Goal: Task Accomplishment & Management: Manage account settings

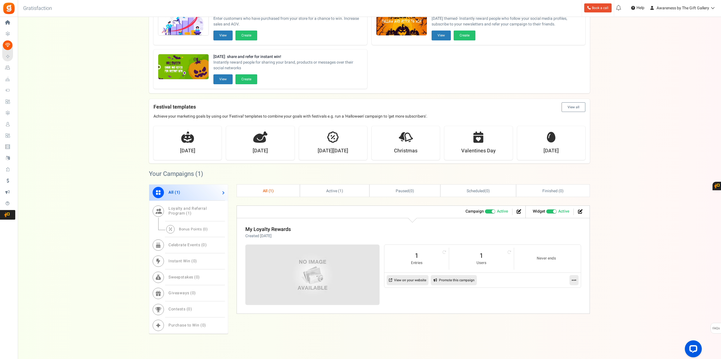
scroll to position [57, 0]
click at [518, 210] on icon at bounding box center [519, 211] width 5 height 5
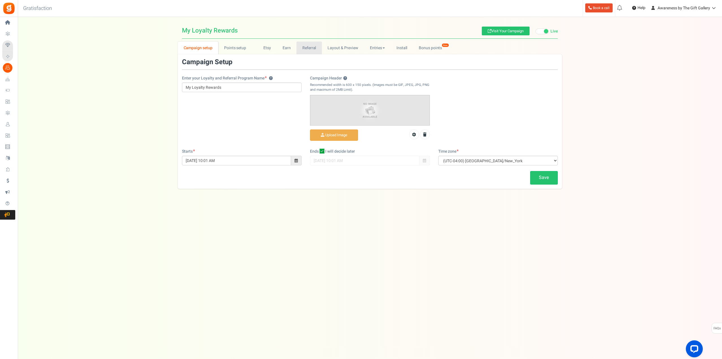
click at [309, 48] on link "Referral" at bounding box center [309, 48] width 25 height 13
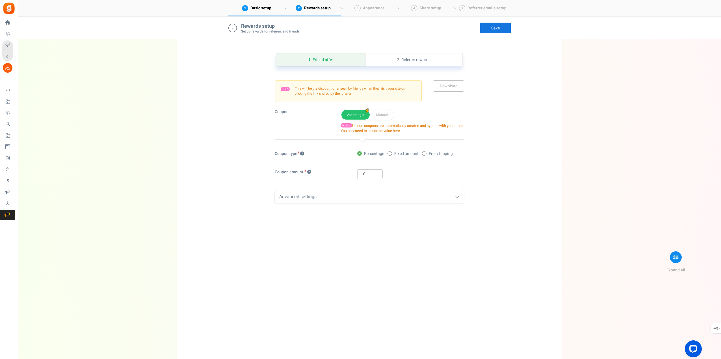
scroll to position [141, 0]
click at [305, 199] on div "Advanced settings" at bounding box center [369, 196] width 189 height 13
drag, startPoint x: 224, startPoint y: 203, endPoint x: 551, endPoint y: 200, distance: 327.4
click at [551, 200] on div "1. Friend offer Paused! Coupons over. Upload now! 2. Referrer rewards Paused! C…" at bounding box center [370, 199] width 376 height 323
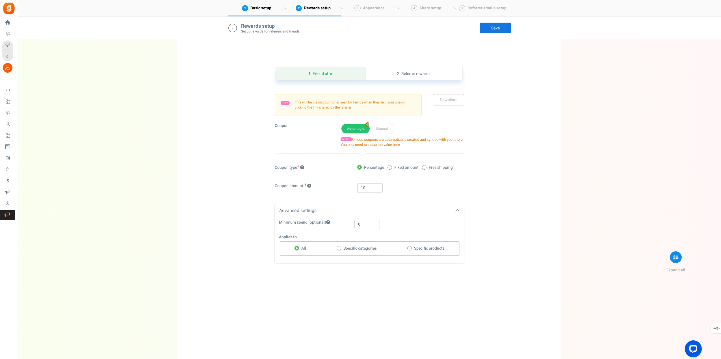
scroll to position [113, 0]
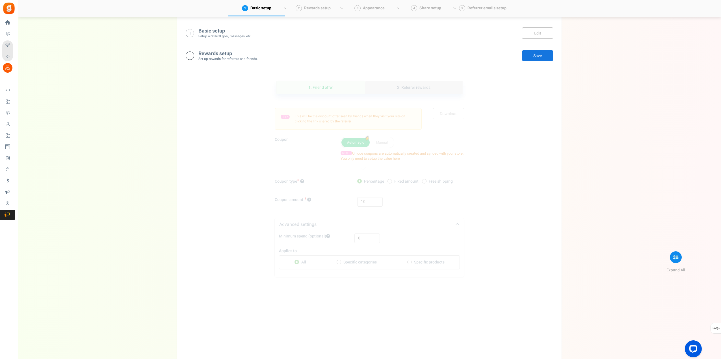
click at [415, 87] on link "2. Referrer rewards" at bounding box center [413, 87] width 97 height 13
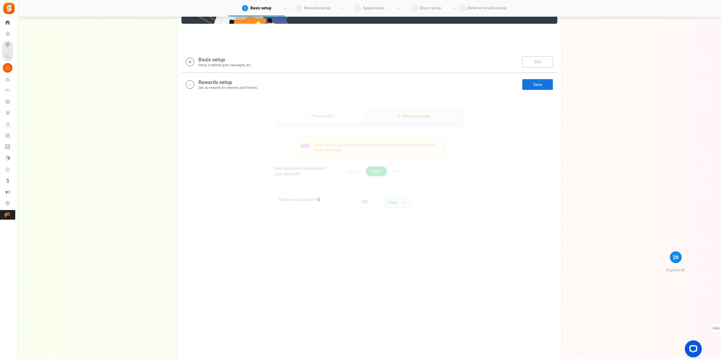
scroll to position [56, 0]
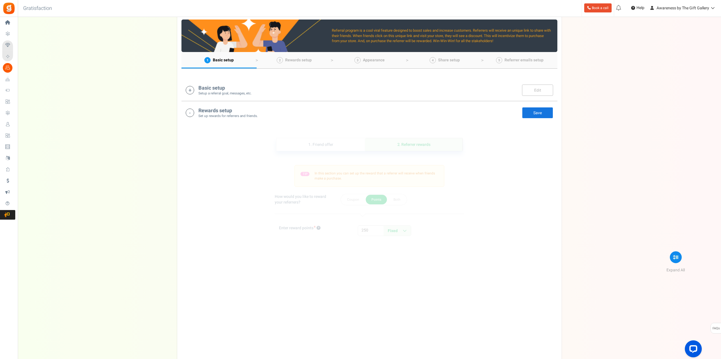
click at [223, 59] on span "Basic setup" at bounding box center [223, 60] width 21 height 6
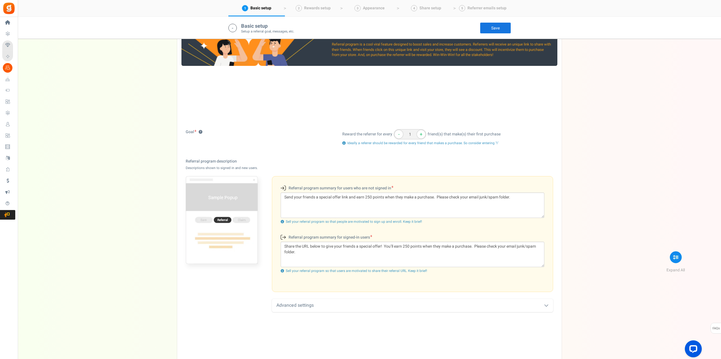
scroll to position [33, 0]
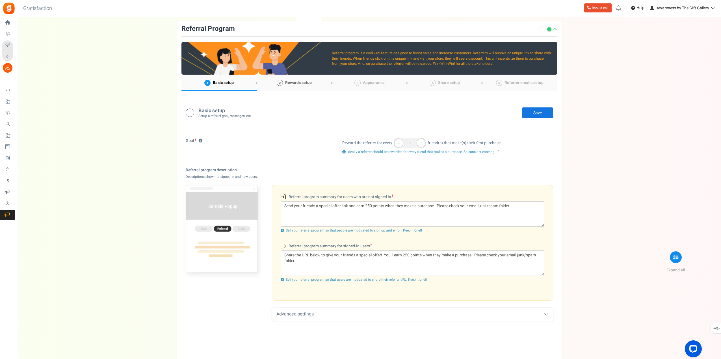
click at [297, 80] on span "Rewards setup" at bounding box center [298, 83] width 27 height 6
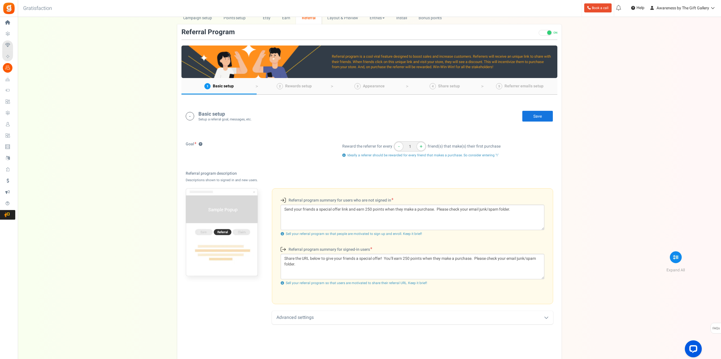
scroll to position [0, 0]
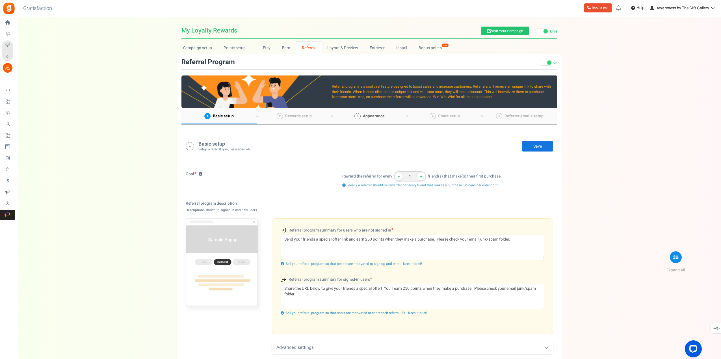
click at [367, 117] on span "Appearance" at bounding box center [374, 116] width 22 height 6
click at [204, 48] on link "Campaign setup" at bounding box center [197, 48] width 40 height 13
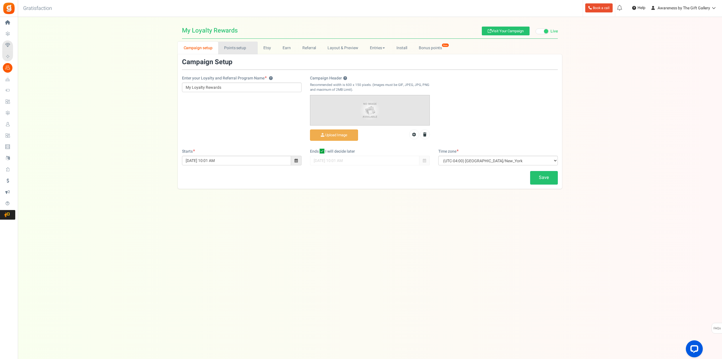
click at [235, 50] on link "Points setup New" at bounding box center [237, 48] width 39 height 13
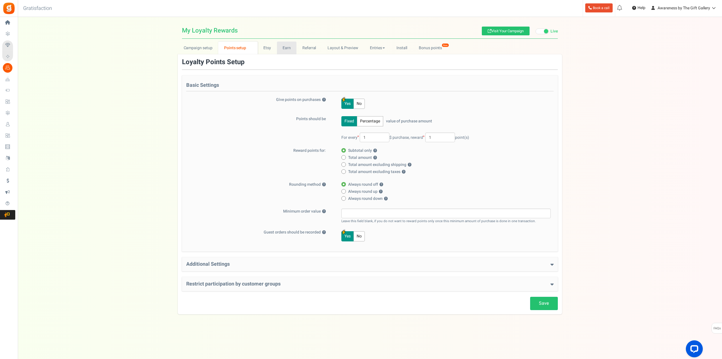
click at [288, 49] on link "Earn" at bounding box center [287, 48] width 20 height 13
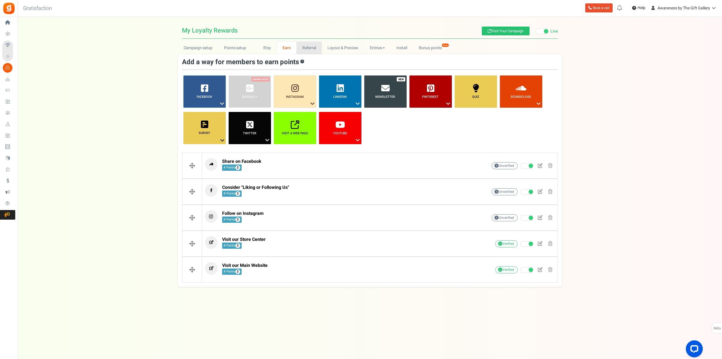
click at [309, 47] on link "Referral" at bounding box center [309, 48] width 25 height 13
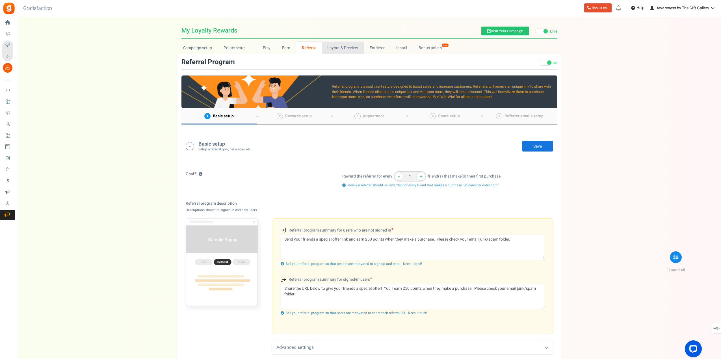
click at [336, 47] on link "Layout & Preview" at bounding box center [343, 48] width 42 height 13
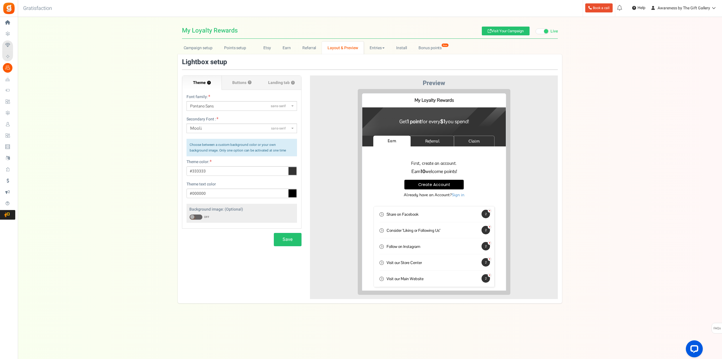
click at [425, 159] on p "First, create an account." at bounding box center [429, 159] width 121 height 6
click at [429, 159] on p "First, create an account." at bounding box center [429, 159] width 121 height 6
click at [439, 158] on p "First, create an account." at bounding box center [429, 159] width 121 height 6
click at [237, 82] on span "Buttons" at bounding box center [239, 83] width 14 height 6
click at [0, 0] on input "Buttons ?" at bounding box center [0, 0] width 0 height 0
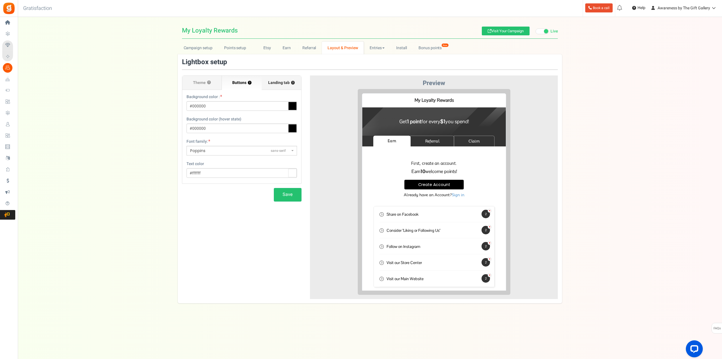
click at [280, 82] on span "Landing tab ?" at bounding box center [281, 83] width 27 height 6
click at [0, 0] on input "Landing tab ?" at bounding box center [0, 0] width 0 height 0
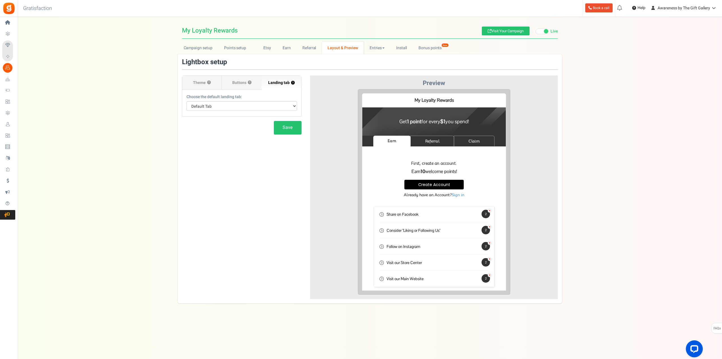
click at [427, 159] on p "First, create an account." at bounding box center [429, 159] width 121 height 6
click at [430, 135] on link "Referral" at bounding box center [428, 136] width 44 height 11
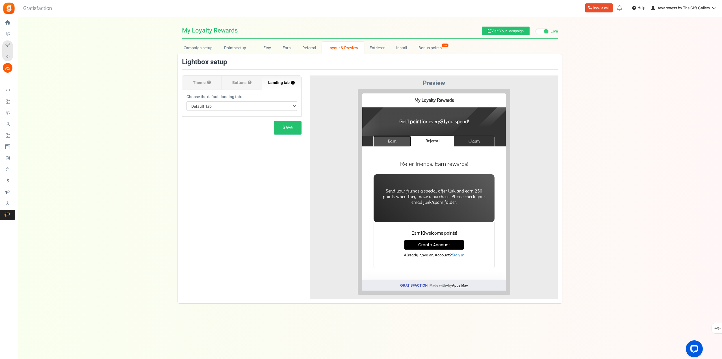
click at [388, 134] on link "Earn" at bounding box center [388, 136] width 38 height 11
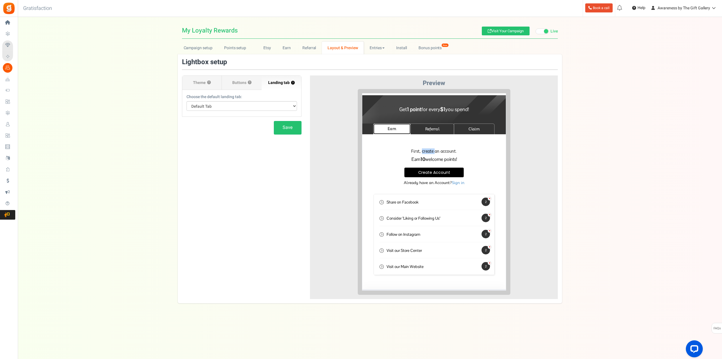
scroll to position [23, 0]
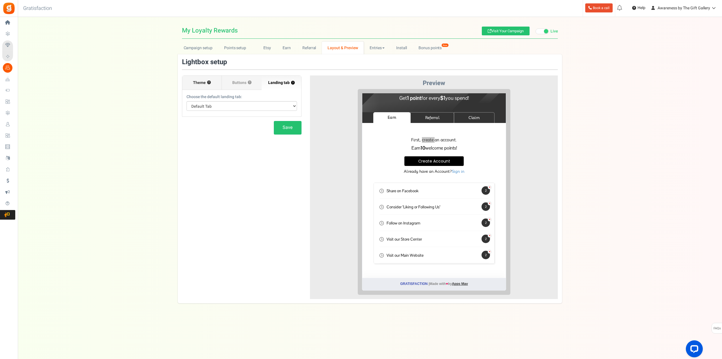
click at [198, 82] on span "Theme" at bounding box center [199, 83] width 13 height 6
click at [0, 0] on input "Theme ?" at bounding box center [0, 0] width 0 height 0
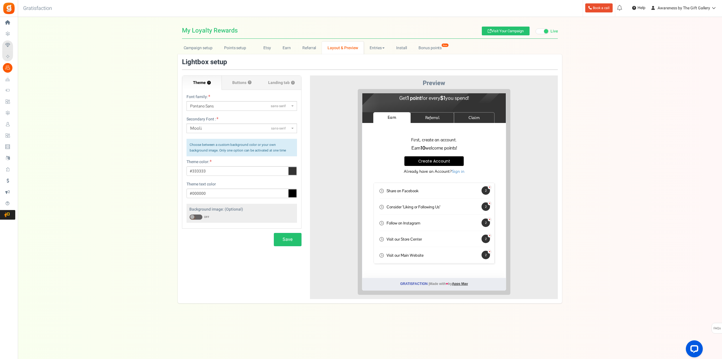
click at [434, 142] on h3 "Earn 10 welcome points!" at bounding box center [430, 143] width 110 height 5
click at [436, 136] on p "First, create an account." at bounding box center [429, 136] width 121 height 6
click at [418, 133] on p "First, create an account." at bounding box center [429, 136] width 121 height 6
click at [418, 131] on div "Refer friends. Earn rewards! Send your friends a special offer link and earn 25…" at bounding box center [430, 197] width 144 height 152
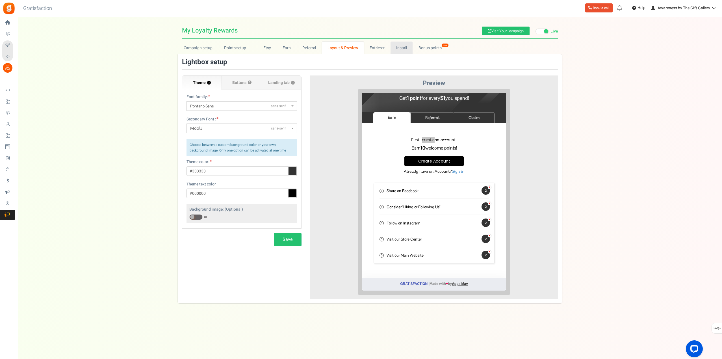
click at [404, 49] on link "Install" at bounding box center [402, 48] width 22 height 13
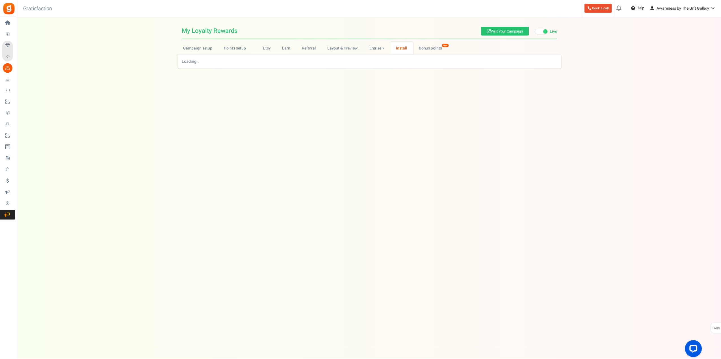
scroll to position [0, 0]
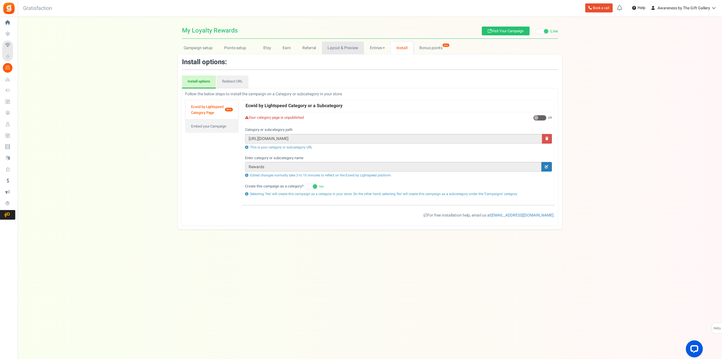
click at [348, 48] on link "Layout & Preview" at bounding box center [343, 48] width 42 height 13
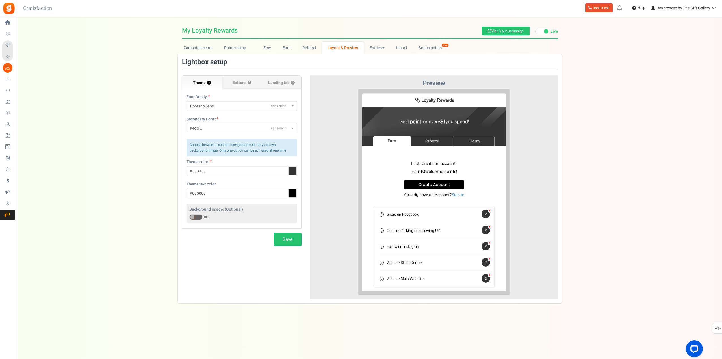
click at [406, 118] on strong "1 point" at bounding box center [410, 117] width 14 height 7
click at [244, 81] on span "Buttons" at bounding box center [239, 83] width 14 height 6
click at [0, 0] on input "Buttons ?" at bounding box center [0, 0] width 0 height 0
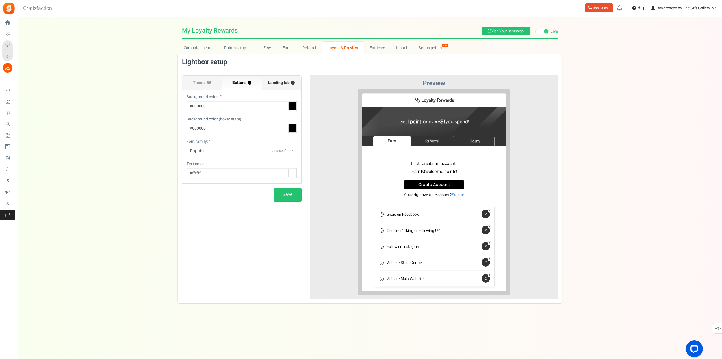
click at [279, 81] on span "Landing tab ?" at bounding box center [281, 83] width 27 height 6
click at [0, 0] on input "Landing tab ?" at bounding box center [0, 0] width 0 height 0
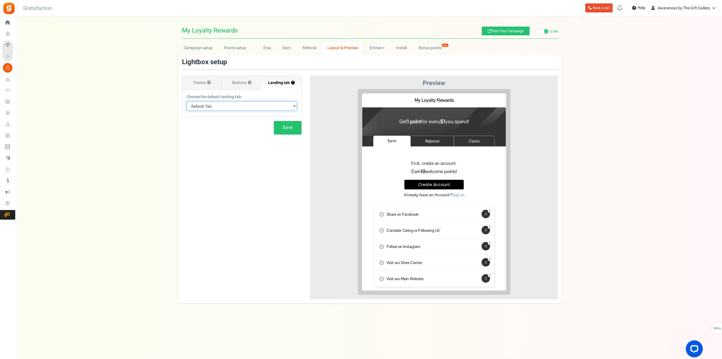
click at [295, 106] on select "Default Tab Earn Referral Claim" at bounding box center [242, 106] width 111 height 10
select select "earn"
click at [187, 101] on select "Default Tab Earn Referral Claim" at bounding box center [242, 106] width 111 height 10
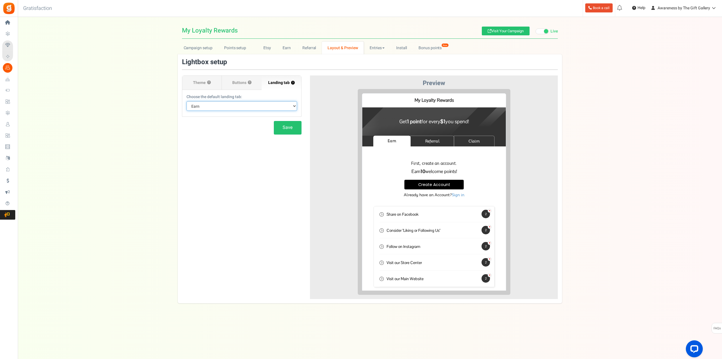
click at [288, 105] on select "Default Tab Earn Referral Claim" at bounding box center [242, 106] width 111 height 10
select select
click at [187, 101] on select "Default Tab Earn Referral Claim" at bounding box center [242, 106] width 111 height 10
click at [240, 83] on span "Buttons" at bounding box center [239, 83] width 14 height 6
click at [0, 0] on input "Buttons ?" at bounding box center [0, 0] width 0 height 0
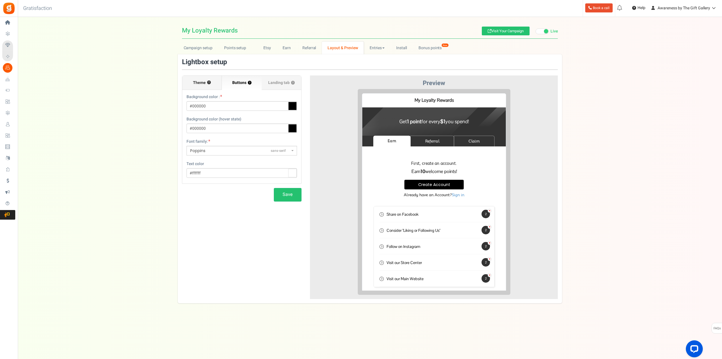
click at [199, 82] on span "Theme" at bounding box center [199, 83] width 13 height 6
click at [0, 0] on input "Theme ?" at bounding box center [0, 0] width 0 height 0
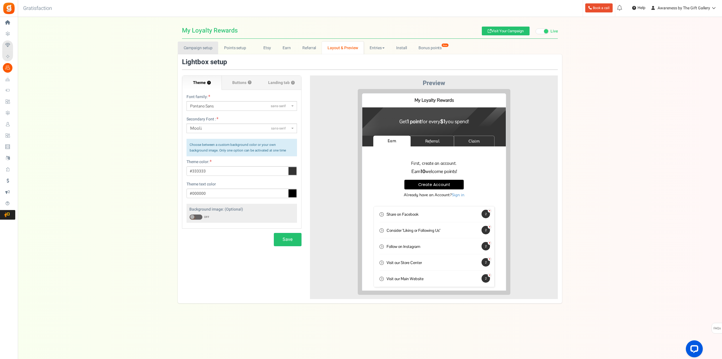
click at [200, 49] on link "Campaign setup" at bounding box center [198, 48] width 40 height 13
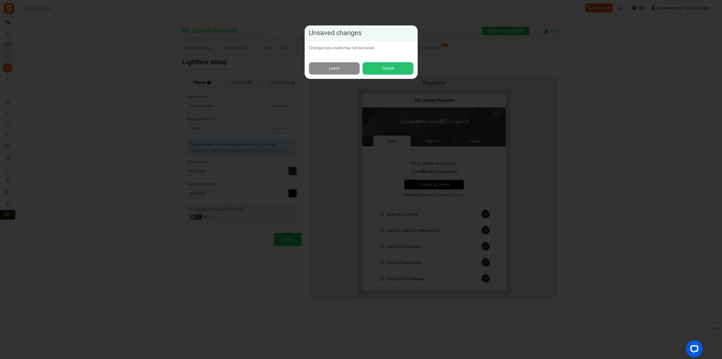
click at [342, 67] on link "Leave" at bounding box center [334, 68] width 51 height 13
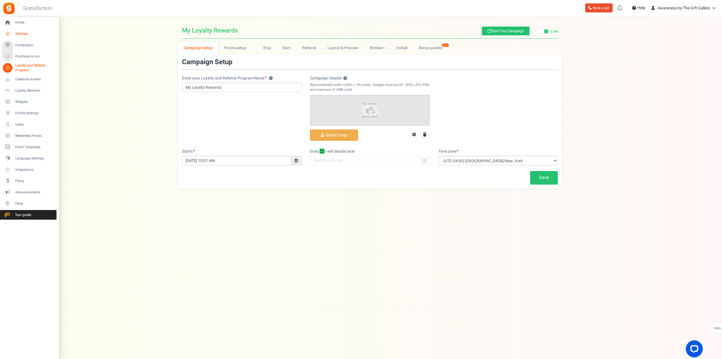
click at [21, 34] on span "Settings" at bounding box center [35, 33] width 40 height 5
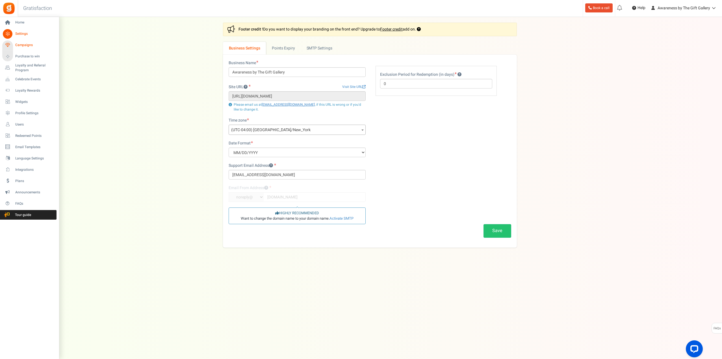
click at [29, 45] on span "Campaigns" at bounding box center [35, 45] width 40 height 5
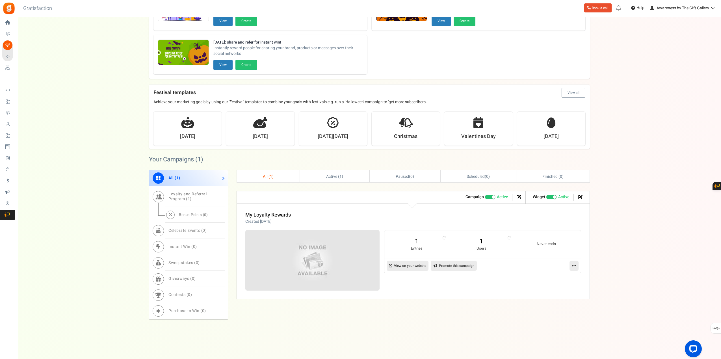
scroll to position [71, 0]
click at [187, 197] on span "Loyalty and Referral Program ( 1 )" at bounding box center [188, 196] width 38 height 11
click at [184, 212] on span "Bonus Points ( 0 )" at bounding box center [193, 214] width 29 height 5
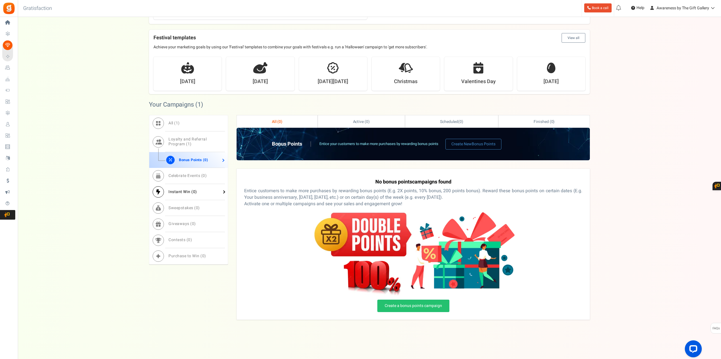
scroll to position [126, 0]
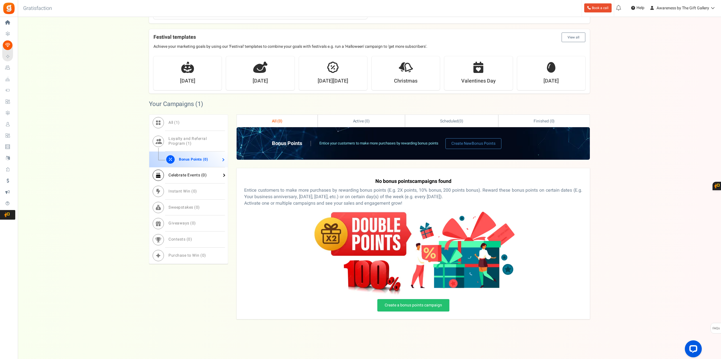
click at [182, 173] on span "Celebrate Events ( 0 )" at bounding box center [188, 175] width 38 height 6
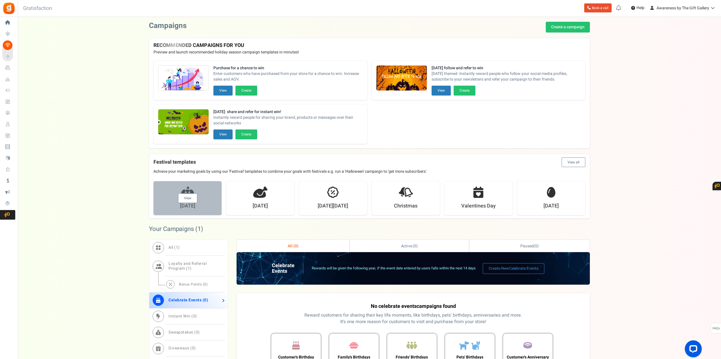
scroll to position [0, 0]
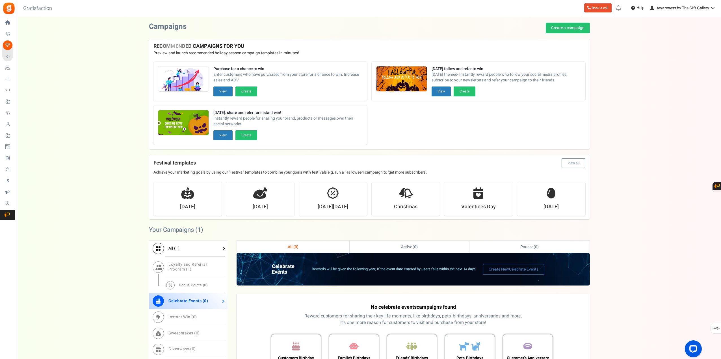
click at [175, 248] on span "All ( 1 )" at bounding box center [174, 248] width 11 height 6
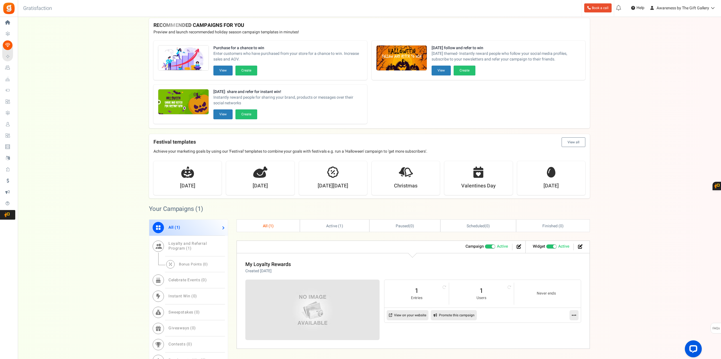
scroll to position [71, 0]
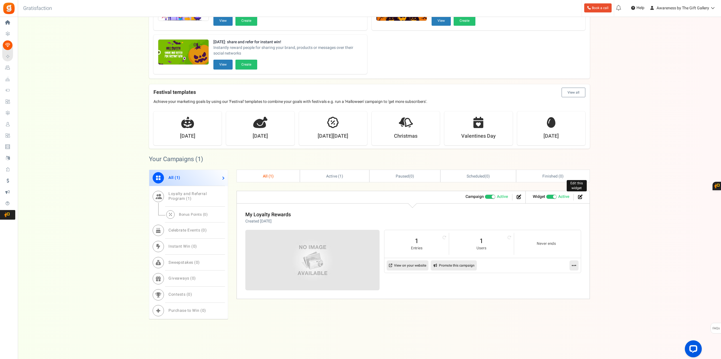
click at [579, 197] on icon at bounding box center [580, 197] width 5 height 5
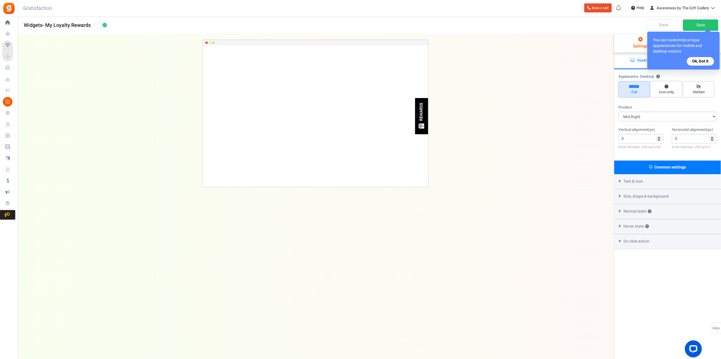
click at [701, 60] on button "Ok, Got it" at bounding box center [700, 61] width 27 height 8
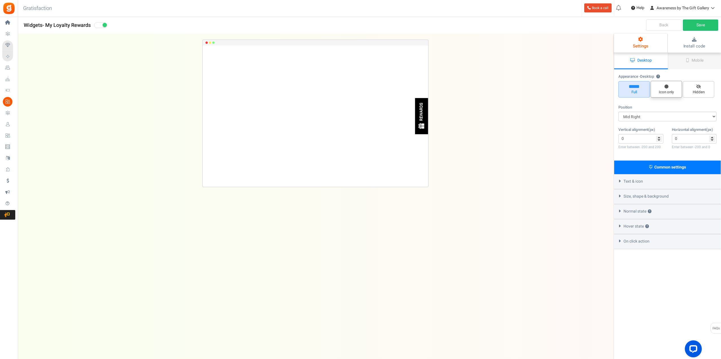
click at [668, 86] on icon at bounding box center [667, 87] width 4 height 4
click at [668, 86] on input "Icon only" at bounding box center [669, 84] width 4 height 4
radio input "true"
click at [668, 86] on icon at bounding box center [667, 87] width 4 height 4
click at [668, 86] on input "Icon only" at bounding box center [669, 84] width 4 height 4
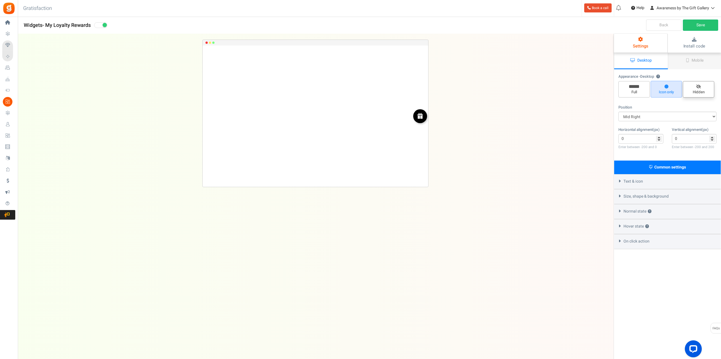
click at [699, 86] on icon at bounding box center [698, 87] width 5 height 4
click at [699, 86] on input "Hidden" at bounding box center [701, 84] width 4 height 4
radio input "true"
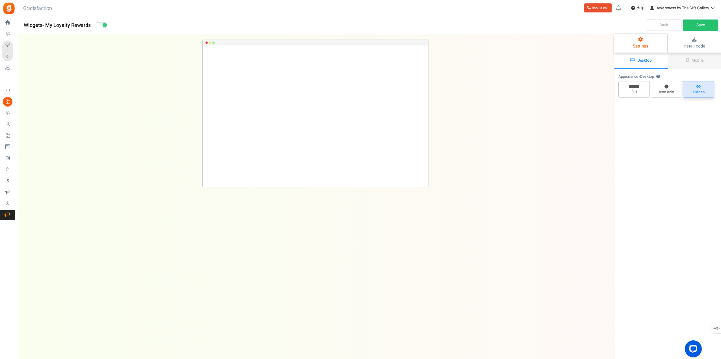
click at [699, 86] on icon at bounding box center [698, 87] width 5 height 4
click at [699, 86] on input "Hidden" at bounding box center [701, 84] width 4 height 4
click at [663, 90] on span "Icon only" at bounding box center [666, 92] width 26 height 5
click at [667, 86] on input "Icon only" at bounding box center [669, 84] width 4 height 4
radio input "true"
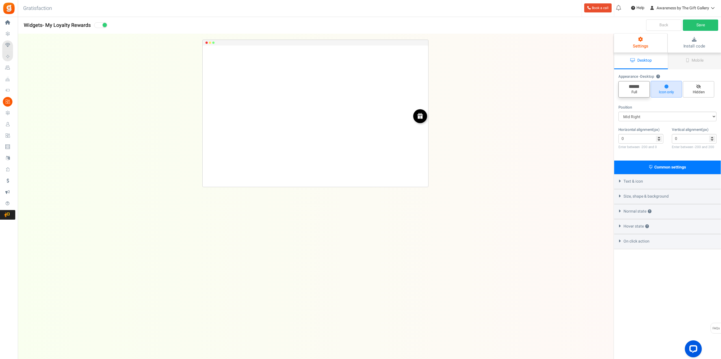
click at [632, 90] on span "Full" at bounding box center [634, 92] width 26 height 5
click at [634, 86] on input "Full" at bounding box center [636, 84] width 4 height 4
radio input "true"
click at [627, 180] on span "Text & icon" at bounding box center [634, 182] width 20 height 6
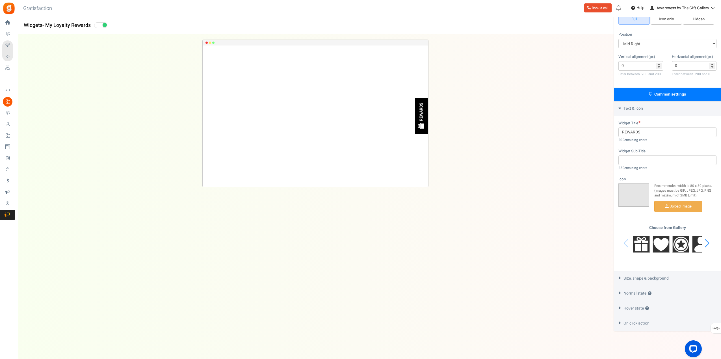
scroll to position [74, 0]
click at [640, 276] on span "Size, shape & background" at bounding box center [646, 278] width 45 height 6
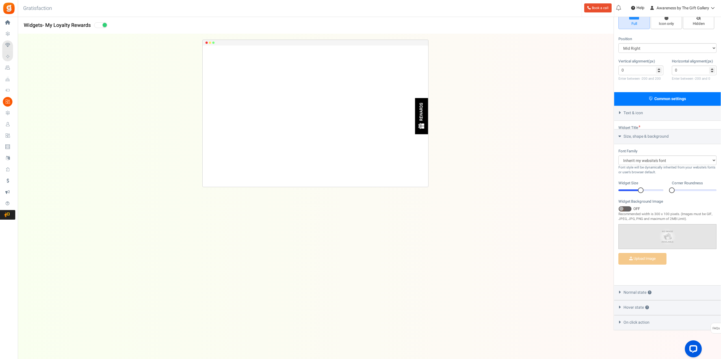
scroll to position [51, 0]
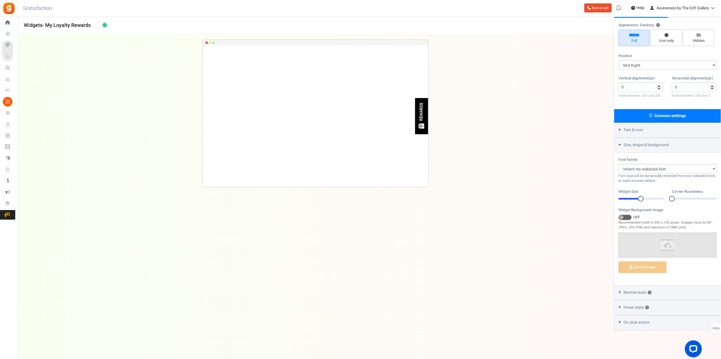
click at [637, 290] on span "Normal state ?" at bounding box center [638, 293] width 28 height 6
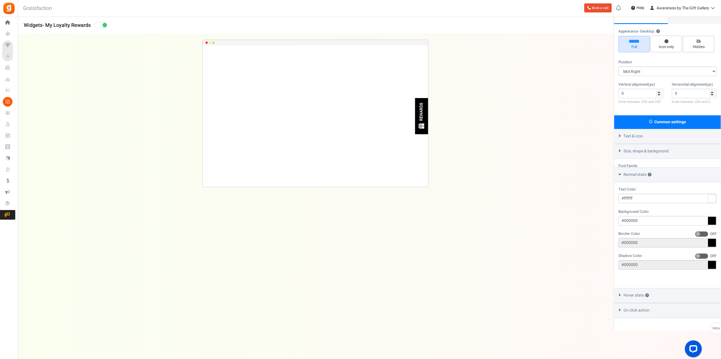
scroll to position [45, 0]
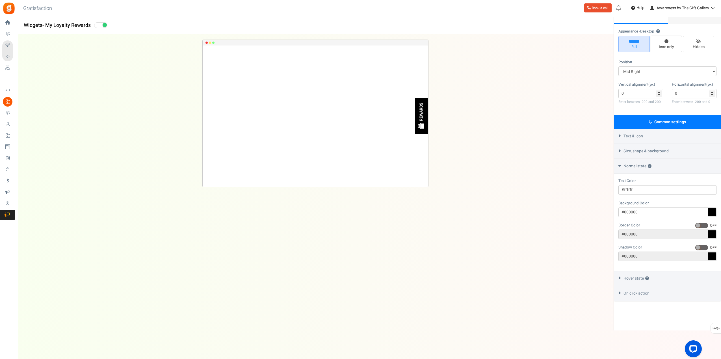
click at [632, 279] on span "Hover state ?" at bounding box center [636, 279] width 25 height 6
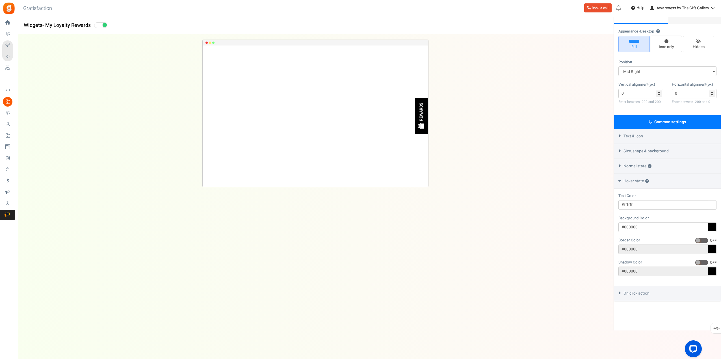
click at [635, 291] on span "On click action" at bounding box center [637, 294] width 26 height 6
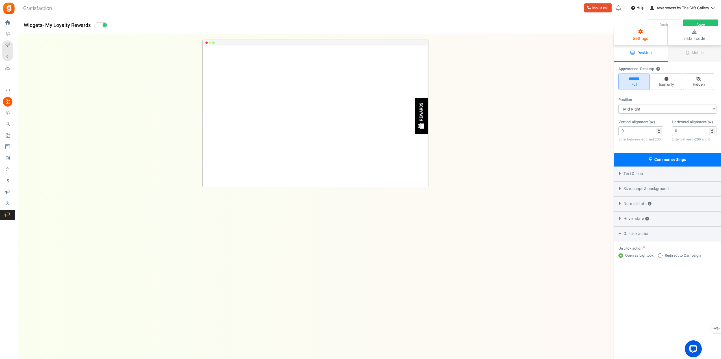
scroll to position [0, 0]
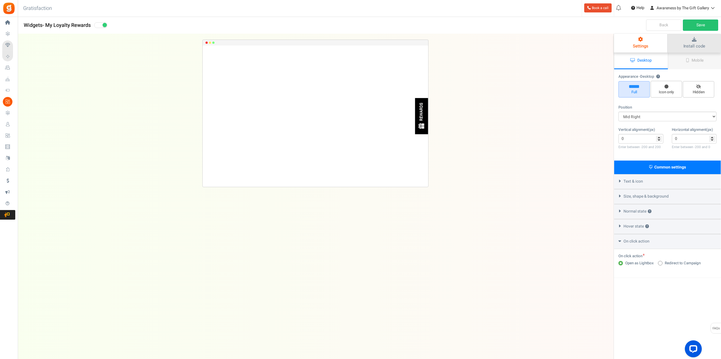
click at [692, 45] on span "Install code" at bounding box center [695, 46] width 22 height 6
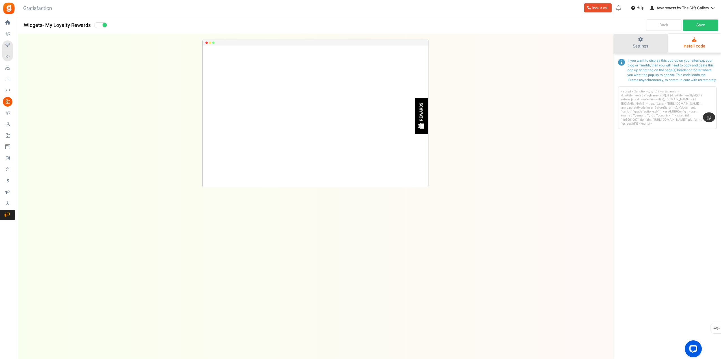
click at [635, 42] on link "Settings" at bounding box center [640, 43] width 53 height 19
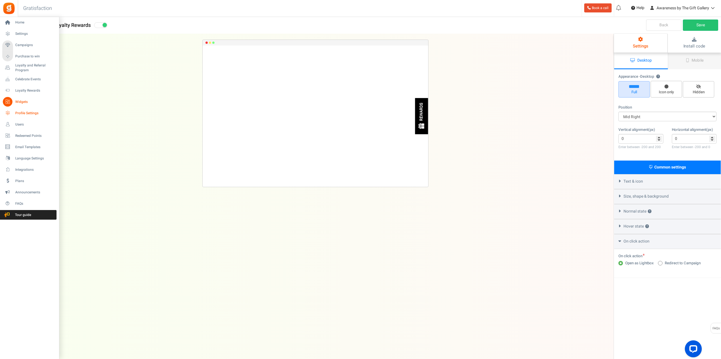
click at [23, 109] on link "Profile Settings" at bounding box center [29, 113] width 54 height 10
click at [21, 146] on span "Email Templates" at bounding box center [35, 147] width 40 height 5
click at [18, 169] on span "Integrations" at bounding box center [35, 169] width 40 height 5
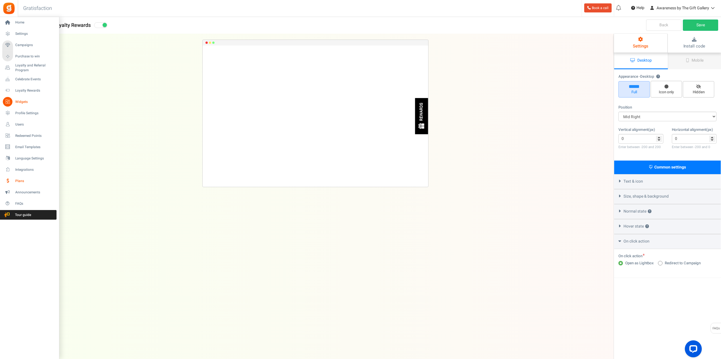
click at [22, 180] on span "Plans" at bounding box center [35, 181] width 40 height 5
click at [23, 145] on span "Email Templates" at bounding box center [35, 147] width 40 height 5
click at [7, 21] on icon at bounding box center [8, 23] width 10 height 10
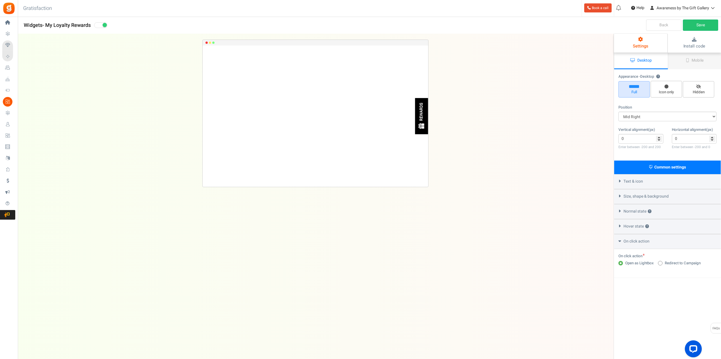
click at [668, 24] on link "Back" at bounding box center [663, 25] width 35 height 11
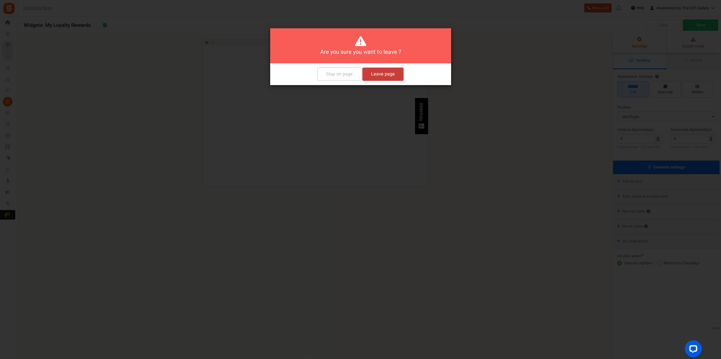
click at [387, 73] on button "Leave page" at bounding box center [382, 74] width 41 height 13
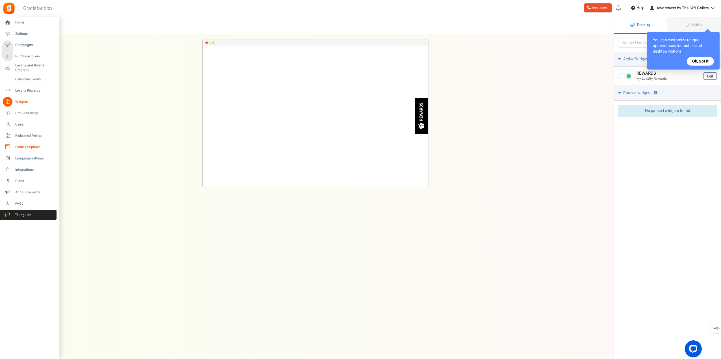
click at [23, 145] on span "Email Templates" at bounding box center [35, 147] width 40 height 5
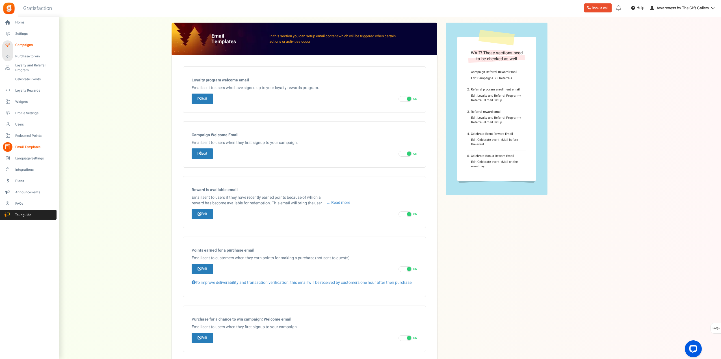
click at [23, 44] on span "Campaigns" at bounding box center [35, 45] width 40 height 5
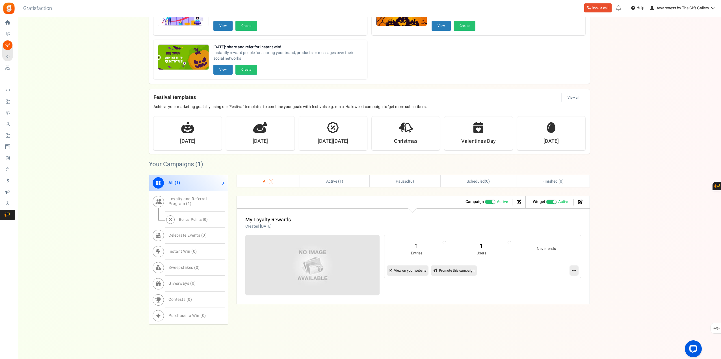
scroll to position [70, 0]
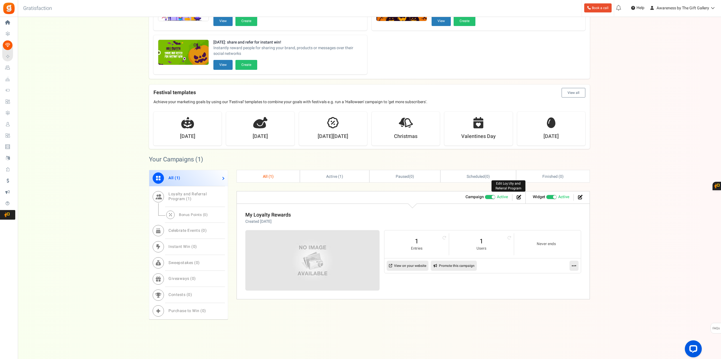
click at [519, 198] on icon at bounding box center [519, 197] width 5 height 5
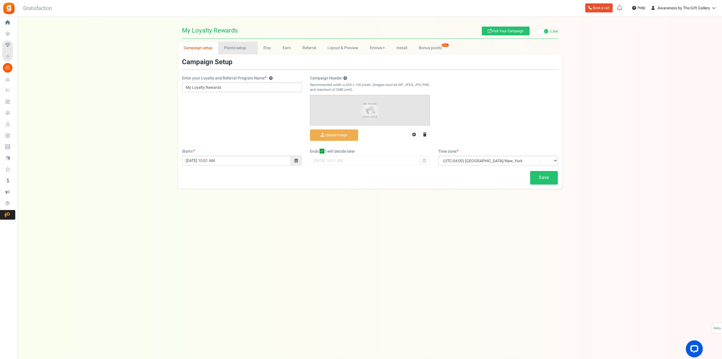
click at [225, 46] on link "Points setup New" at bounding box center [237, 48] width 39 height 13
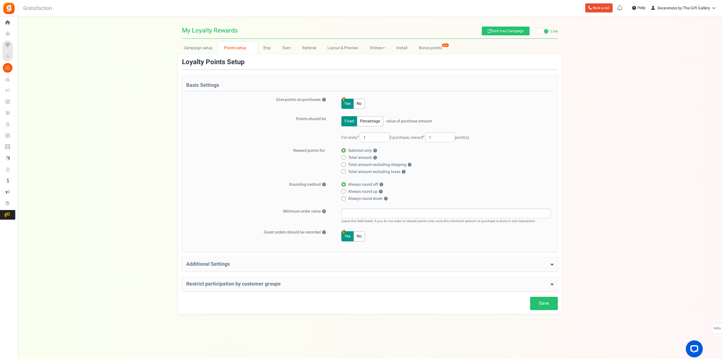
click at [212, 265] on h4 "Additional Settings" at bounding box center [370, 265] width 368 height 6
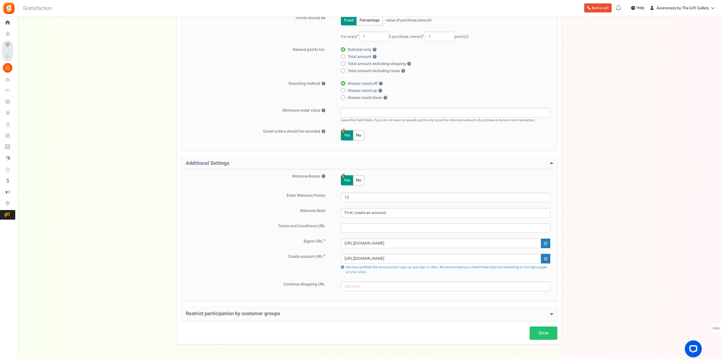
scroll to position [113, 0]
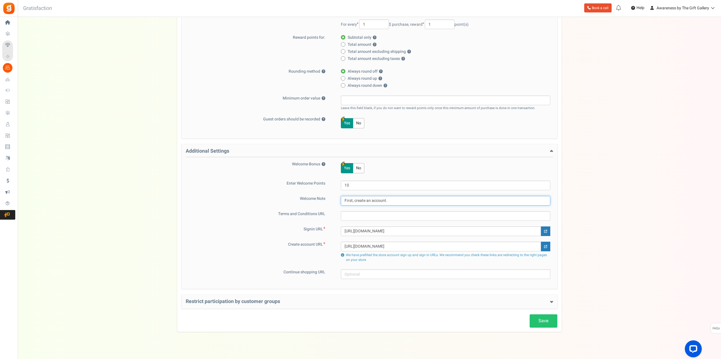
click at [399, 199] on input "First, create an account." at bounding box center [446, 201] width 210 height 10
paste input "Get Sign-In Link"
type input "First, create an account. Get Sign-In Link."
click at [356, 217] on input "text" at bounding box center [446, 216] width 210 height 10
paste input "Get Sign-In Link"
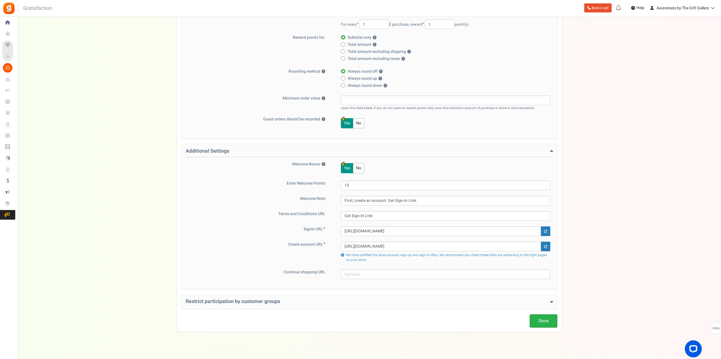
click at [544, 322] on link "Save" at bounding box center [544, 320] width 28 height 13
type input "http://Get Sign-In Link"
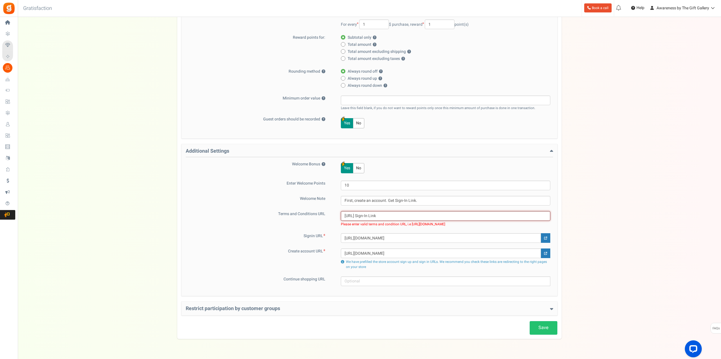
drag, startPoint x: 395, startPoint y: 216, endPoint x: 339, endPoint y: 215, distance: 55.7
click at [339, 215] on div "http://Get Sign-In Link Please enter valid terms and condition URL, i.e http://…" at bounding box center [442, 219] width 217 height 16
click at [541, 328] on link "Save" at bounding box center [544, 327] width 28 height 13
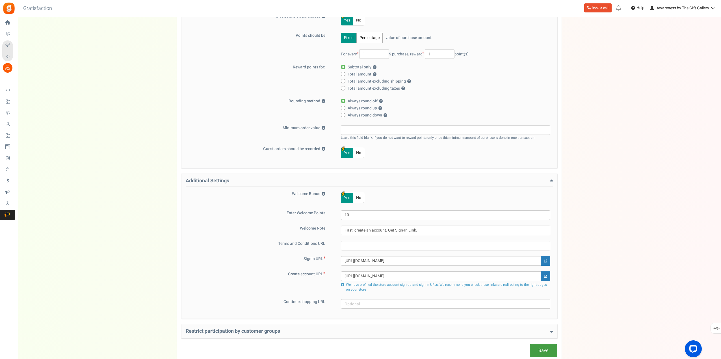
scroll to position [85, 0]
click at [545, 349] on link "Save" at bounding box center [544, 349] width 28 height 13
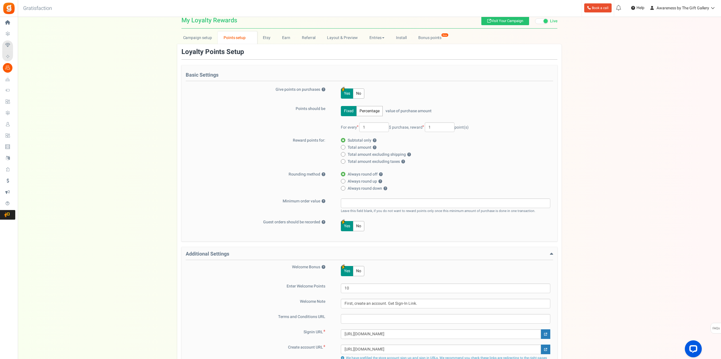
scroll to position [0, 0]
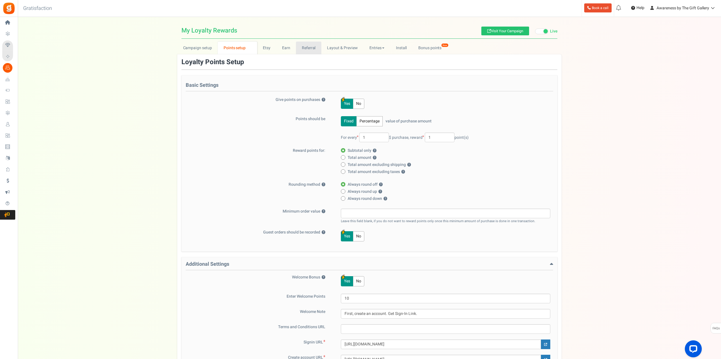
click at [305, 48] on link "Referral" at bounding box center [308, 48] width 25 height 13
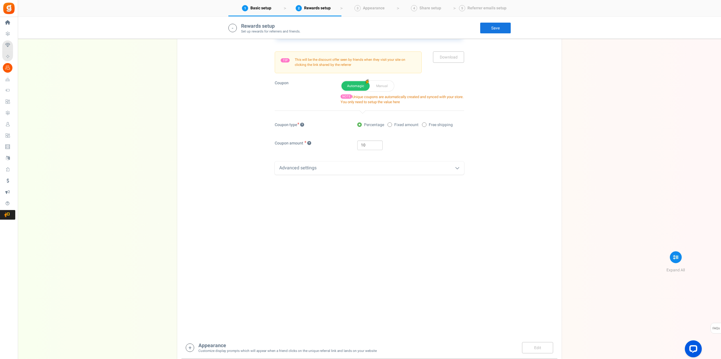
scroll to position [141, 0]
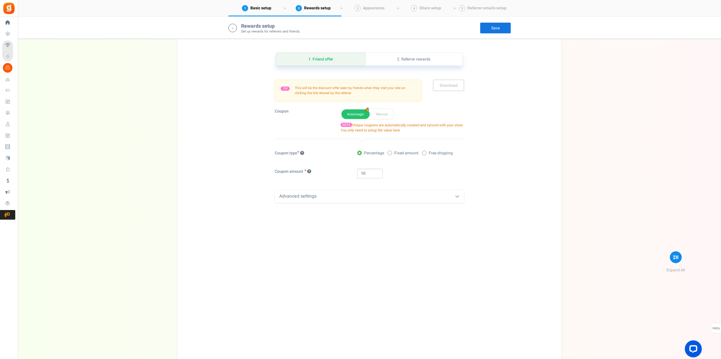
click at [458, 199] on div "Advanced settings" at bounding box center [369, 196] width 189 height 13
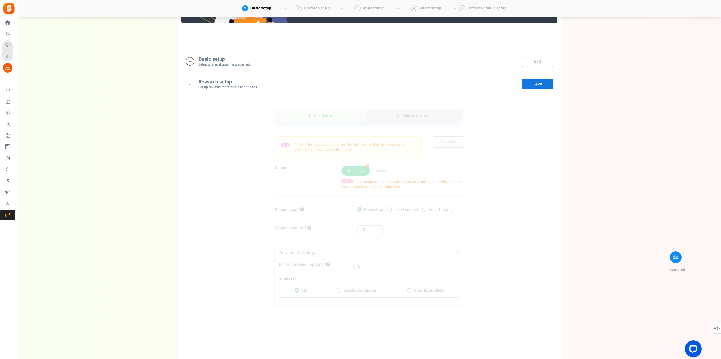
click at [416, 118] on link "2. Referrer rewards" at bounding box center [413, 115] width 97 height 13
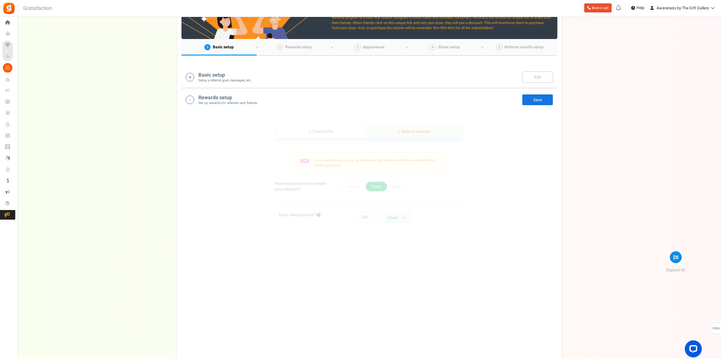
scroll to position [56, 0]
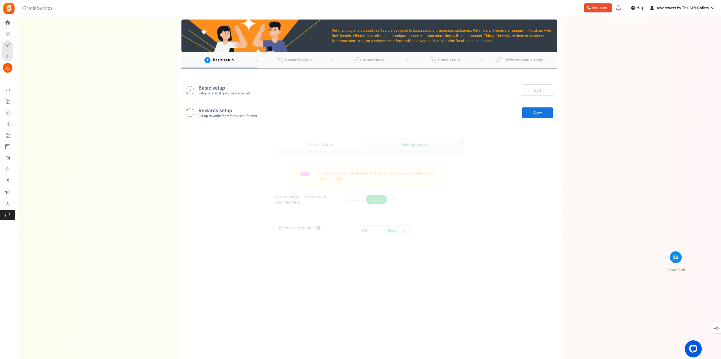
click at [537, 113] on link "Save" at bounding box center [537, 112] width 31 height 11
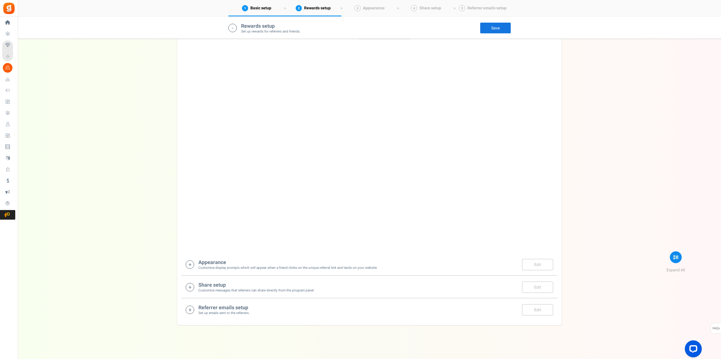
scroll to position [253, 0]
click at [209, 264] on h4 "Appearance" at bounding box center [287, 263] width 178 height 6
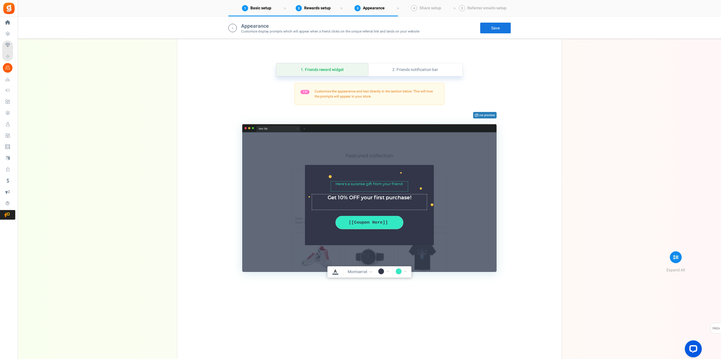
scroll to position [489, 0]
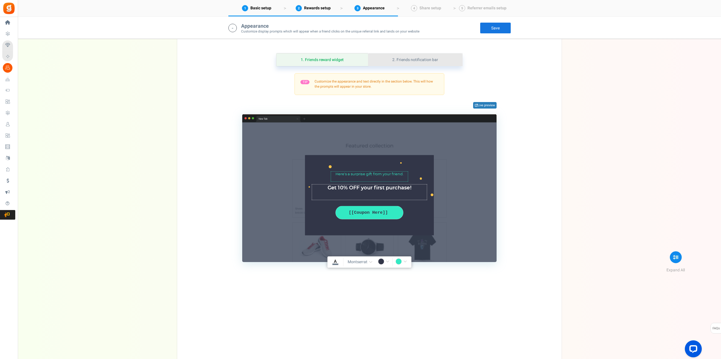
click at [426, 57] on link "2. Friends notification bar" at bounding box center [415, 59] width 94 height 13
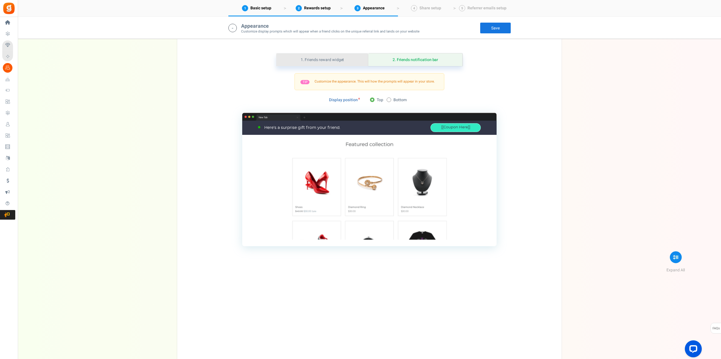
click at [339, 56] on link "1. Friends reward widget" at bounding box center [323, 59] width 92 height 13
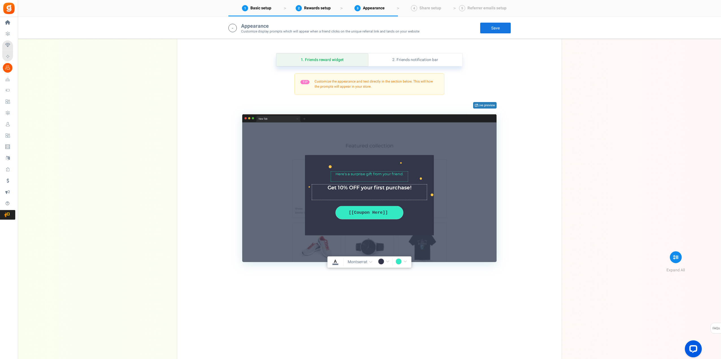
click at [494, 26] on link "Save" at bounding box center [495, 27] width 31 height 11
click at [341, 60] on link "1. Friends reward widget" at bounding box center [323, 59] width 92 height 13
click at [415, 59] on link "2. Friends notification bar" at bounding box center [415, 59] width 94 height 13
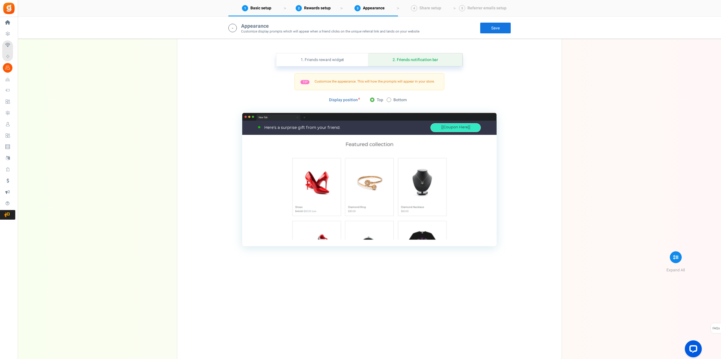
click at [342, 130] on div "Here’s a surprise gift from your friend." at bounding box center [343, 128] width 171 height 6
click at [340, 60] on link "1. Friends reward widget" at bounding box center [323, 59] width 92 height 13
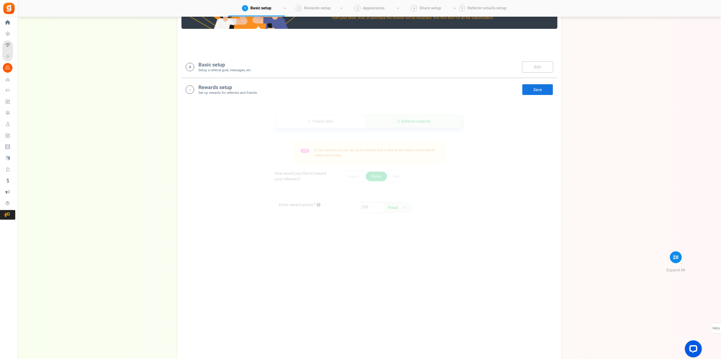
scroll to position [65, 0]
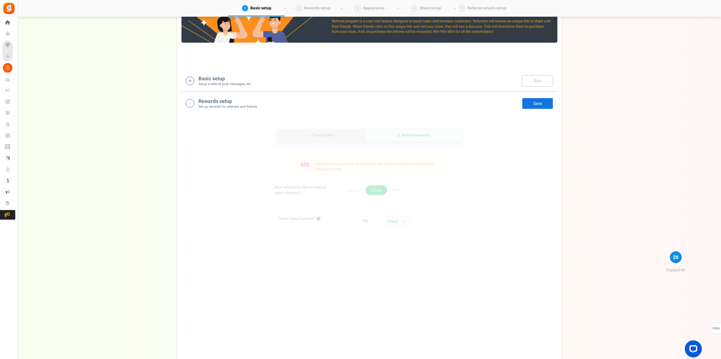
click at [323, 131] on link "1. Friend offer" at bounding box center [321, 135] width 89 height 13
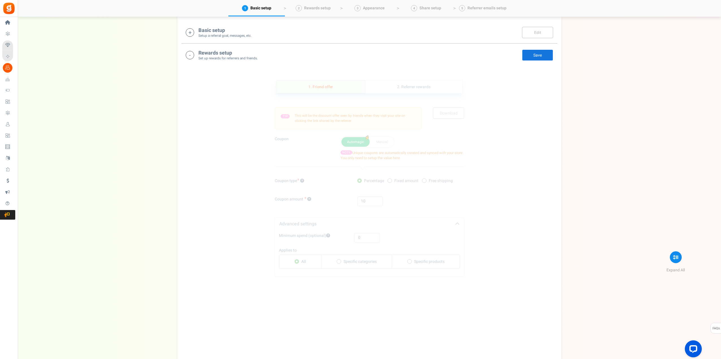
scroll to position [141, 0]
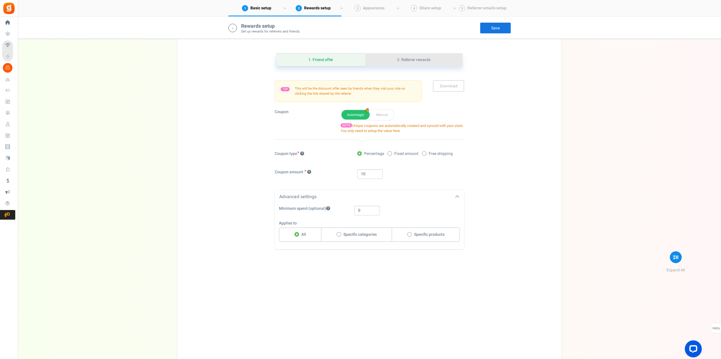
click at [423, 59] on link "2. Referrer rewards" at bounding box center [413, 59] width 97 height 13
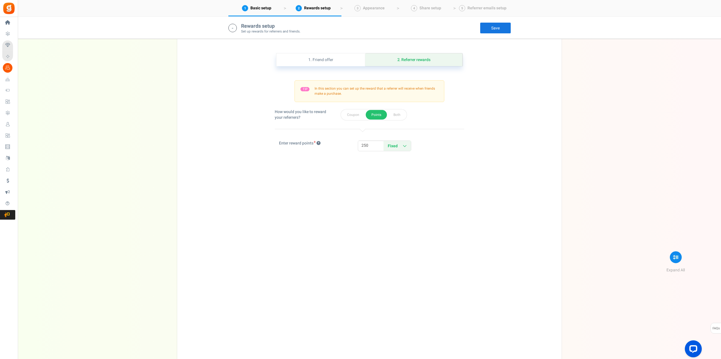
click at [495, 27] on link "Save" at bounding box center [495, 27] width 31 height 11
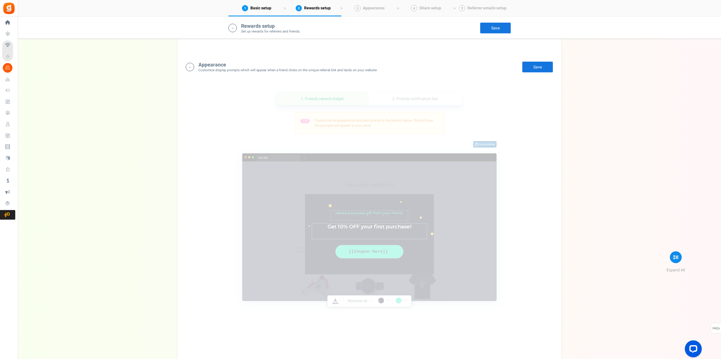
scroll to position [480, 0]
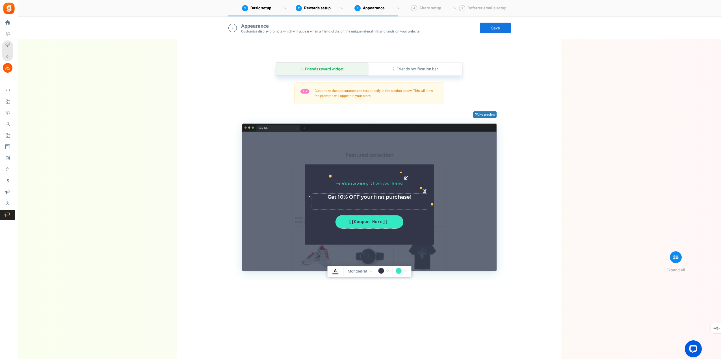
click at [405, 184] on textarea "Here’s a surprise gift from your friend" at bounding box center [369, 186] width 77 height 10
click at [405, 182] on textarea "Here’s a surprise gift from your friend" at bounding box center [369, 186] width 77 height 10
click at [404, 184] on textarea "Here’s a surprise gift from your friend" at bounding box center [369, 186] width 77 height 10
click at [449, 185] on div "Here’s a surprise gift from your friend Char(s) : 0 Get an offer to use on your…" at bounding box center [370, 205] width 204 height 118
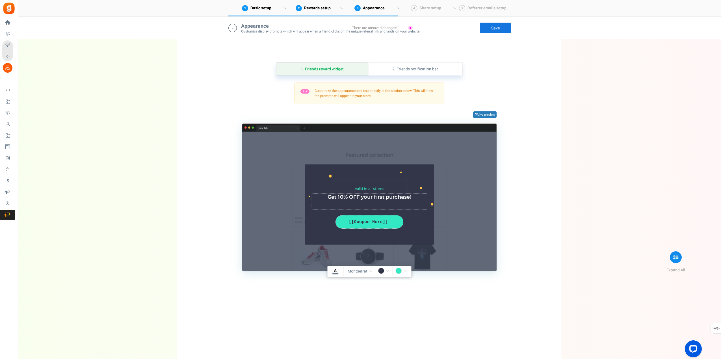
click at [455, 150] on div "Here’s a surprise gift from your friend Char(s) : 0 Get an offer to use on your…" at bounding box center [370, 205] width 204 height 118
click at [429, 173] on div "Here’s a surprise gift from your friend Char(s) : 0 Get an offer to use on your…" at bounding box center [369, 205] width 129 height 80
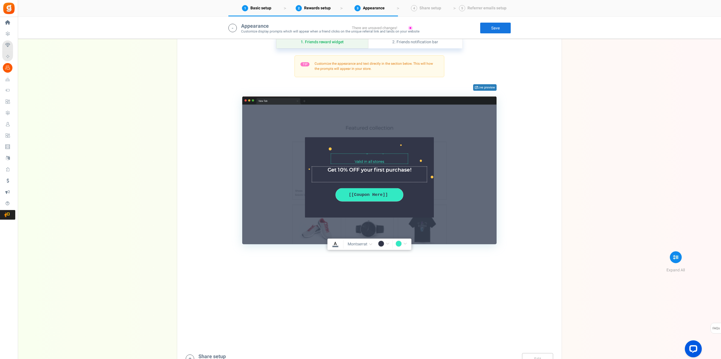
scroll to position [508, 0]
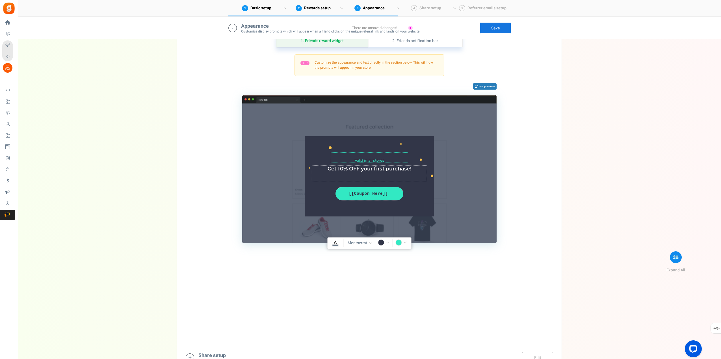
click at [494, 29] on link "Save" at bounding box center [495, 27] width 31 height 11
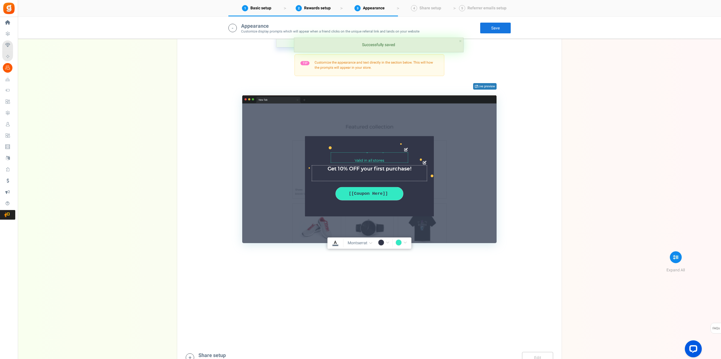
click at [390, 160] on textarea "Here’s a surprise gift from your friend" at bounding box center [369, 158] width 77 height 10
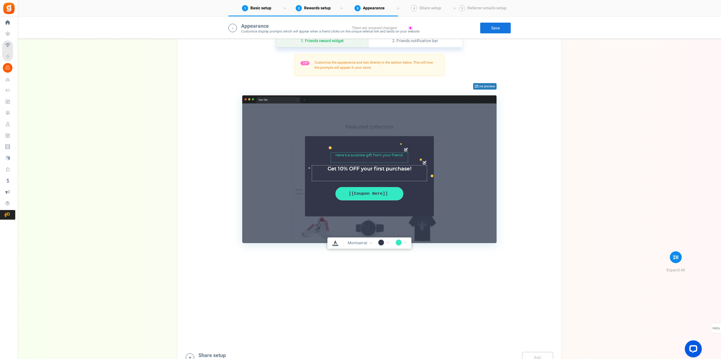
drag, startPoint x: 390, startPoint y: 160, endPoint x: 331, endPoint y: 150, distance: 59.4
click at [331, 150] on div "Here’s a surprise gift from your friend Char(s) : 0 Get an offer to use on your…" at bounding box center [369, 176] width 129 height 80
type textarea "Here’s a surprise gift from your friend. Valid in all stores."
click at [498, 29] on link "Save" at bounding box center [495, 27] width 31 height 11
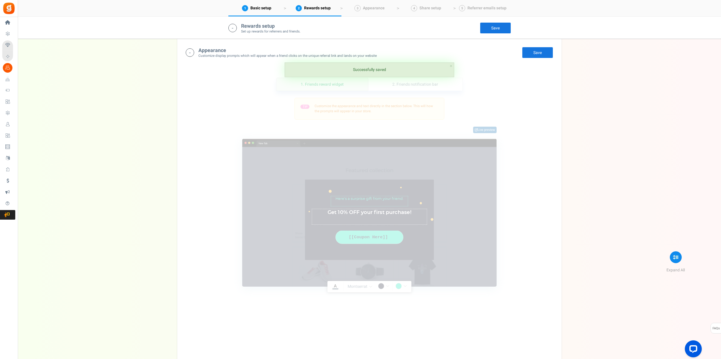
scroll to position [452, 0]
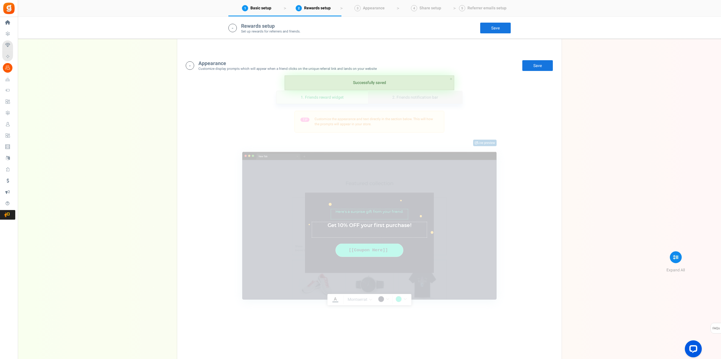
click at [415, 96] on link "2. Friends notification bar" at bounding box center [415, 97] width 94 height 13
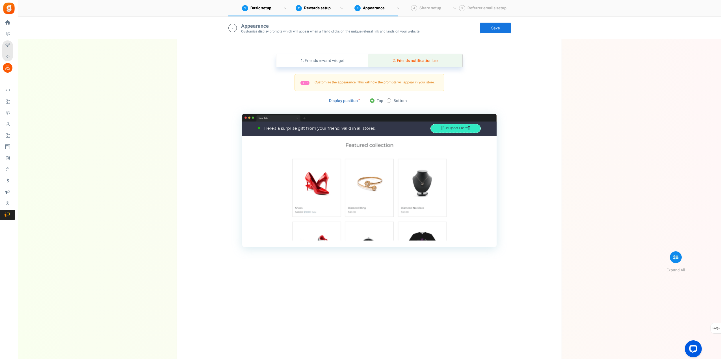
scroll to position [489, 0]
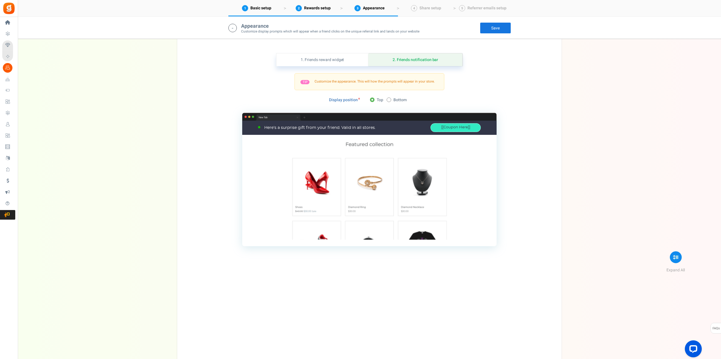
click at [497, 26] on link "Save" at bounding box center [495, 27] width 31 height 11
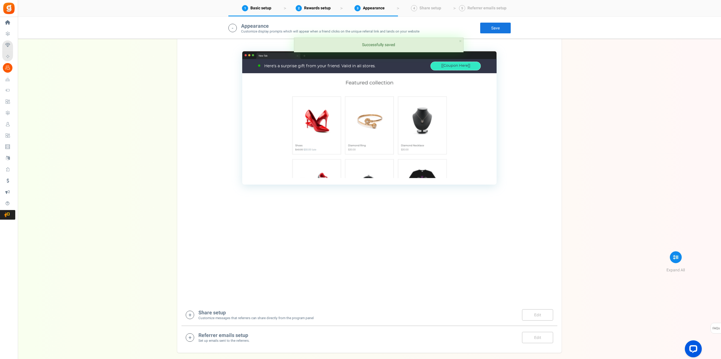
scroll to position [579, 0]
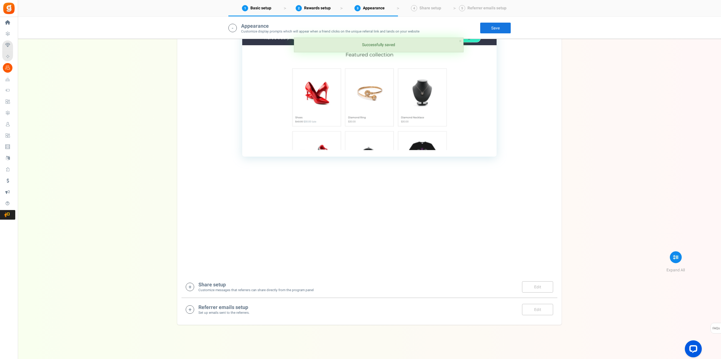
click at [223, 284] on h4 "Share setup" at bounding box center [255, 285] width 115 height 6
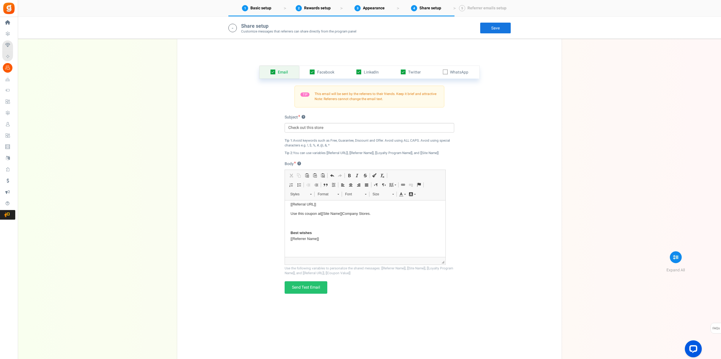
scroll to position [838, 0]
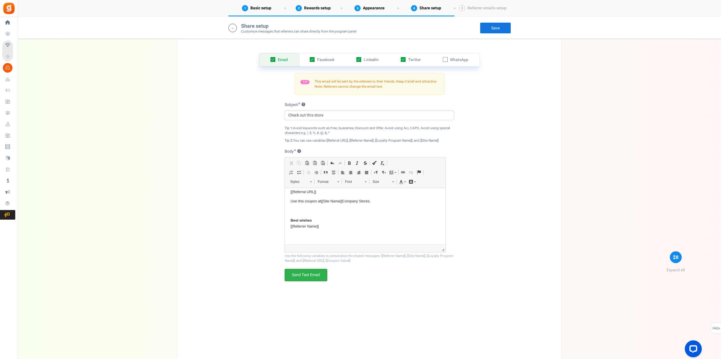
click at [310, 271] on link "Send Test Email" at bounding box center [306, 275] width 43 height 12
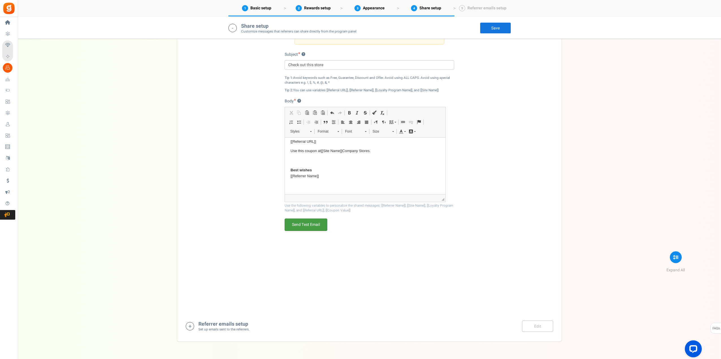
scroll to position [905, 0]
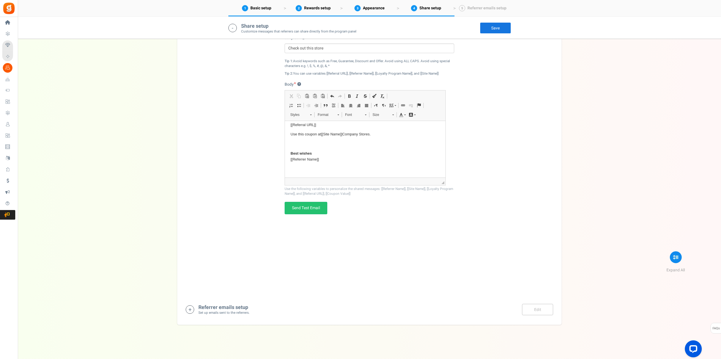
click at [497, 27] on link "Save" at bounding box center [495, 27] width 31 height 11
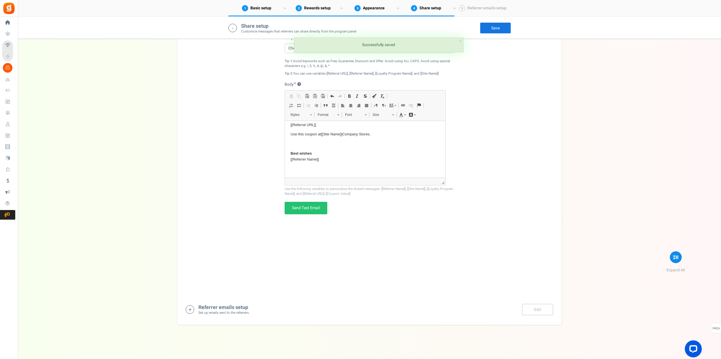
click at [236, 308] on h4 "Referrer emails setup" at bounding box center [223, 308] width 51 height 6
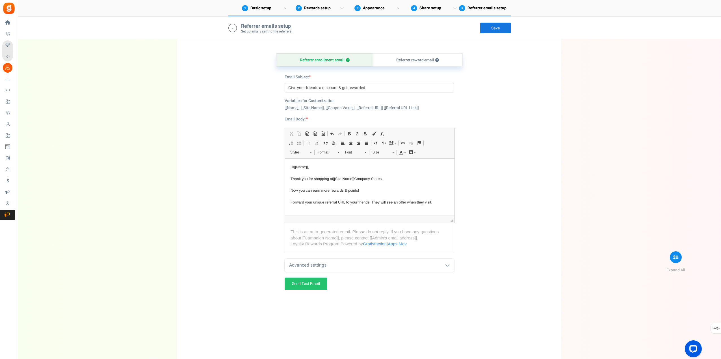
scroll to position [1187, 0]
click at [302, 284] on link "Send Test Email" at bounding box center [306, 283] width 43 height 12
click at [415, 59] on link "Referrer reward email ?" at bounding box center [418, 59] width 90 height 13
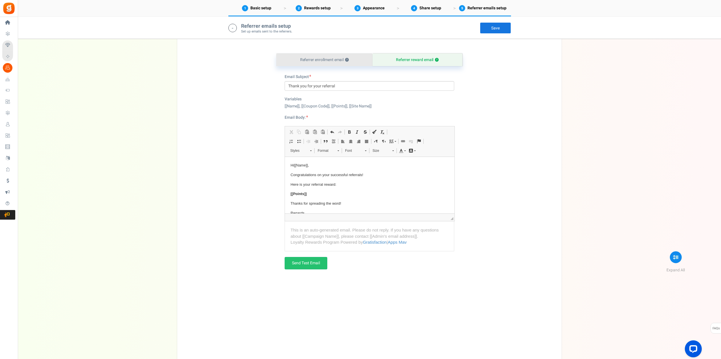
click at [321, 60] on link "Referrer enrollment email ?" at bounding box center [325, 59] width 96 height 13
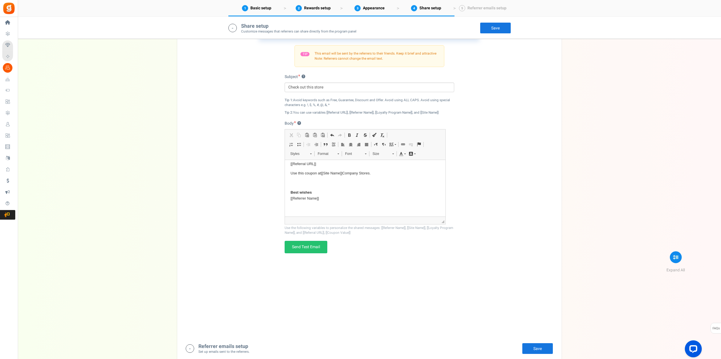
scroll to position [847, 0]
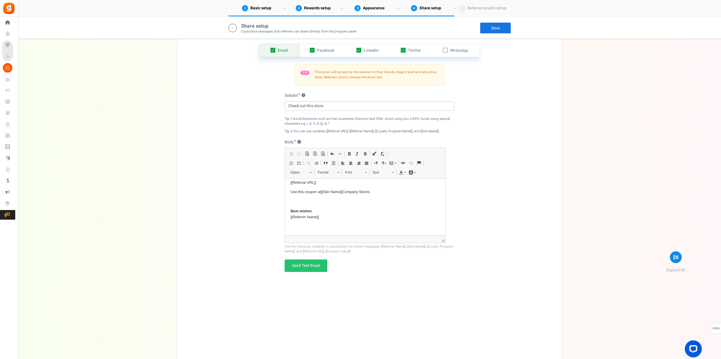
click at [290, 192] on html "They offer custom imprinted products for your company, organization, or school!…" at bounding box center [365, 195] width 161 height 80
click at [495, 27] on link "Save" at bounding box center [495, 27] width 31 height 11
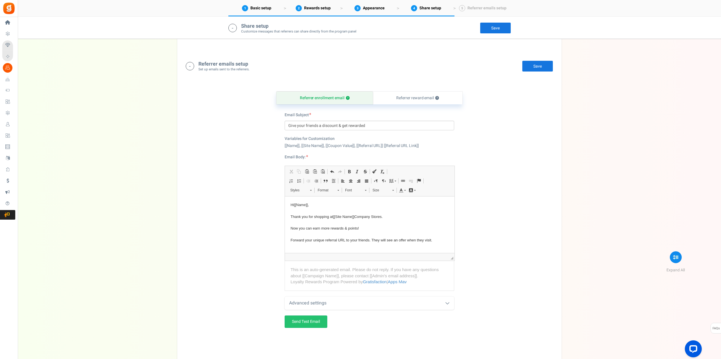
scroll to position [1158, 0]
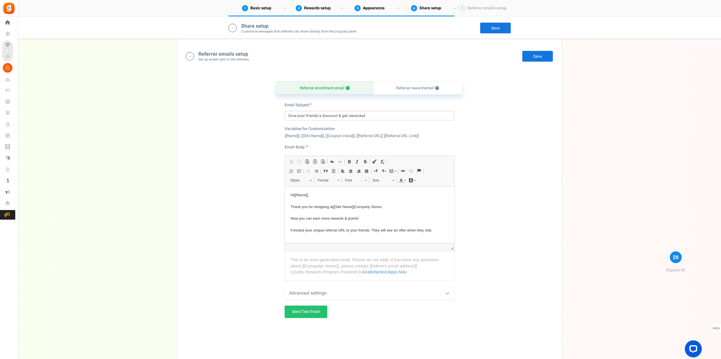
click at [449, 293] on icon at bounding box center [447, 293] width 5 height 5
click at [538, 55] on link "Save" at bounding box center [537, 56] width 31 height 11
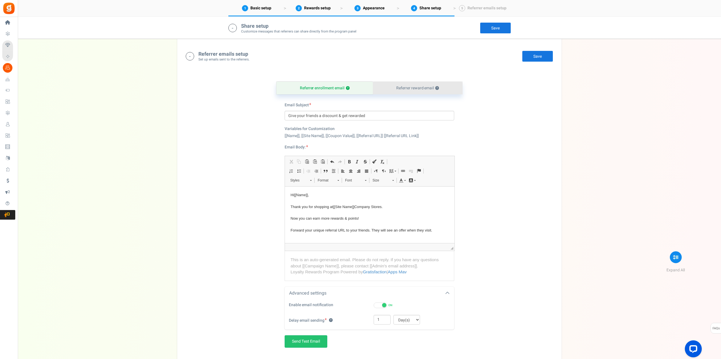
click at [418, 89] on link "Referrer reward email ?" at bounding box center [418, 88] width 90 height 13
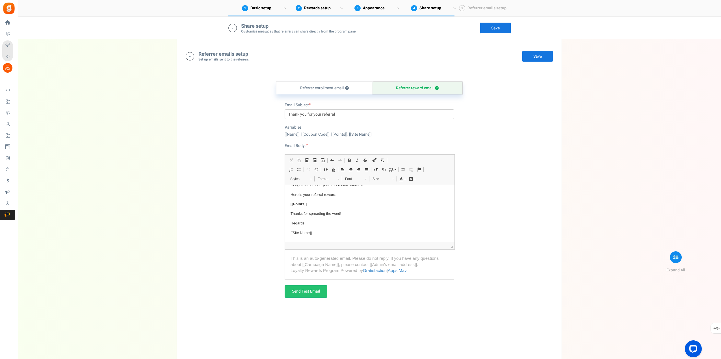
click at [541, 56] on link "Save" at bounding box center [537, 56] width 31 height 11
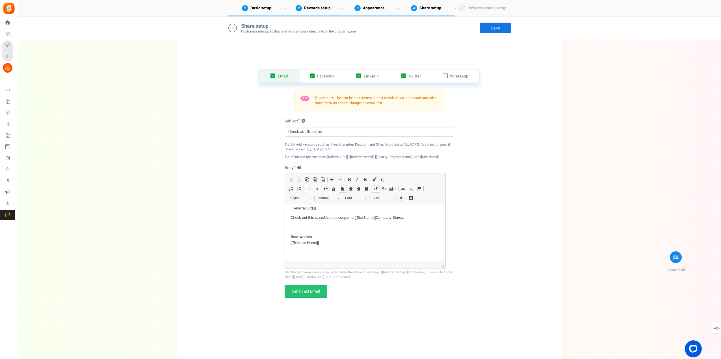
scroll to position [835, 0]
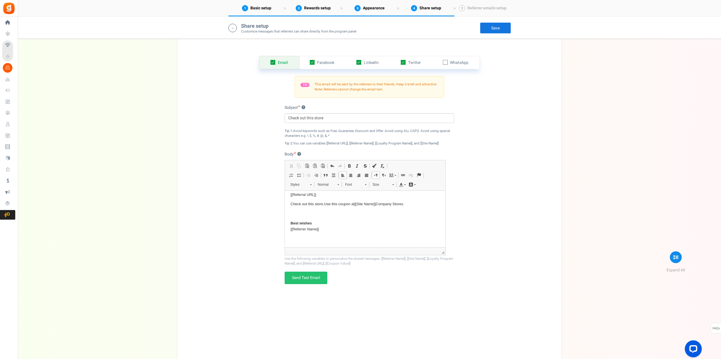
click at [496, 28] on link "Save" at bounding box center [495, 27] width 31 height 11
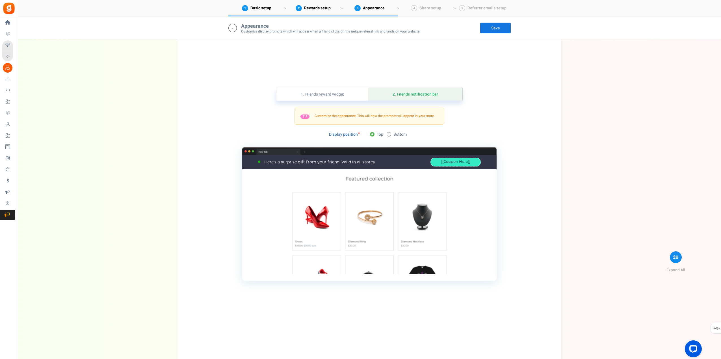
scroll to position [468, 0]
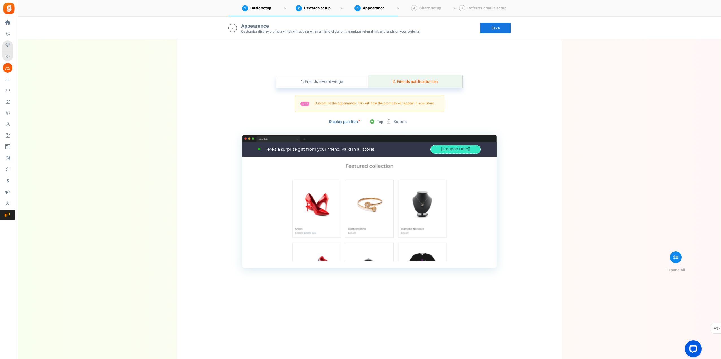
click at [411, 80] on link "2. Friends notification bar" at bounding box center [415, 81] width 94 height 13
click at [336, 81] on link "1. Friends reward widget" at bounding box center [323, 81] width 92 height 13
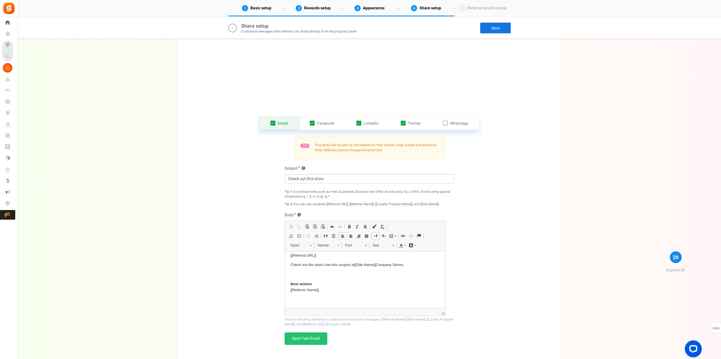
scroll to position [863, 0]
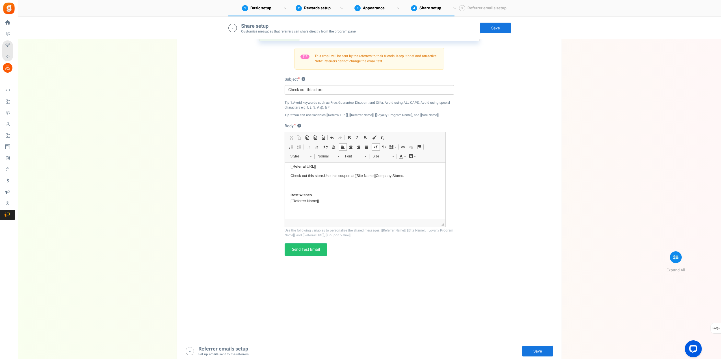
click at [498, 26] on link "Save" at bounding box center [495, 27] width 31 height 11
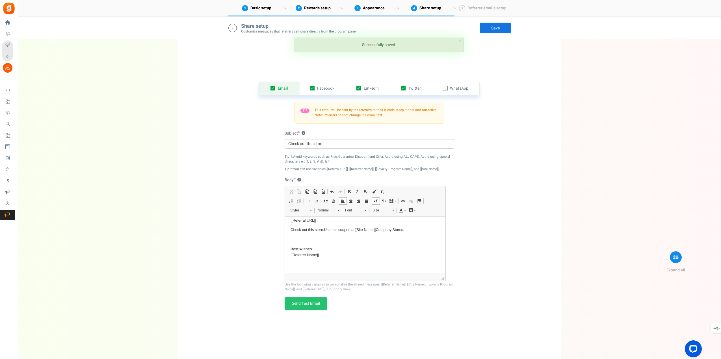
scroll to position [807, 0]
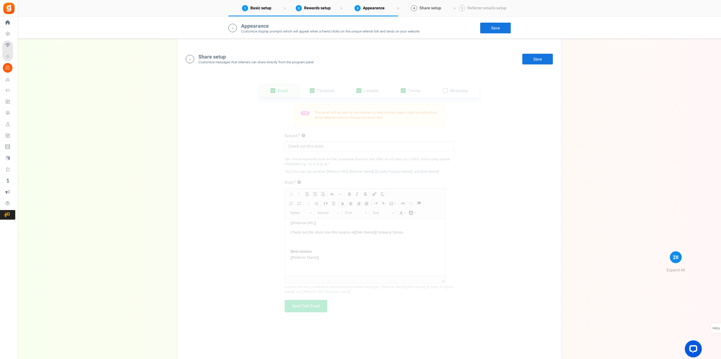
click at [430, 7] on span "Share setup" at bounding box center [431, 8] width 22 height 6
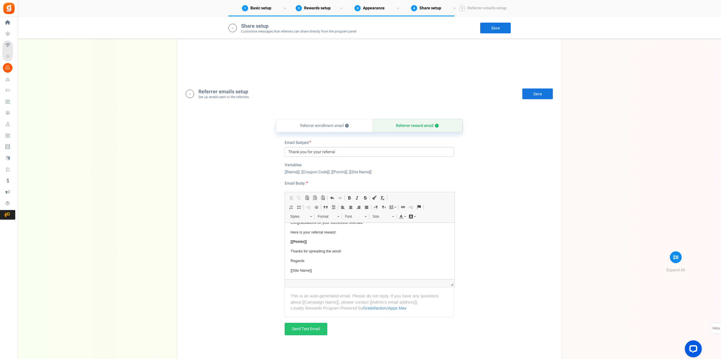
scroll to position [1231, 0]
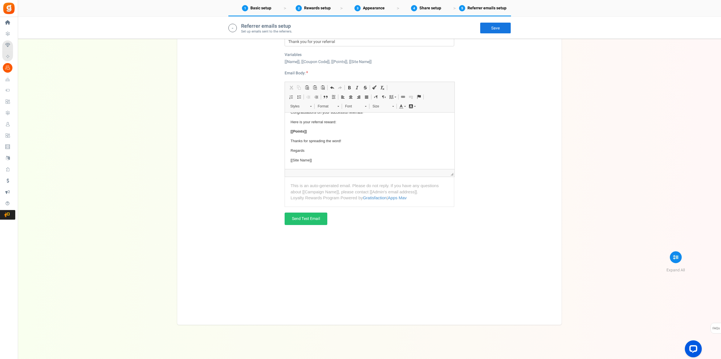
click at [497, 29] on link "Save" at bounding box center [495, 27] width 31 height 11
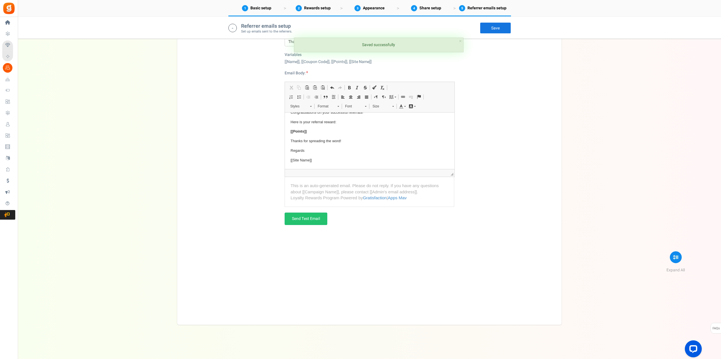
click at [10, 8] on img at bounding box center [9, 8] width 13 height 13
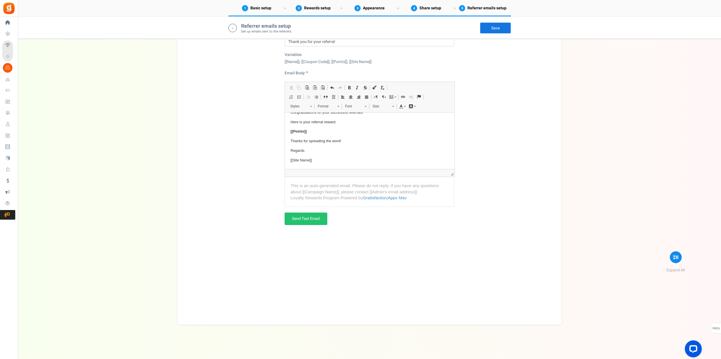
click at [250, 9] on link "1 Basic setup" at bounding box center [256, 8] width 57 height 16
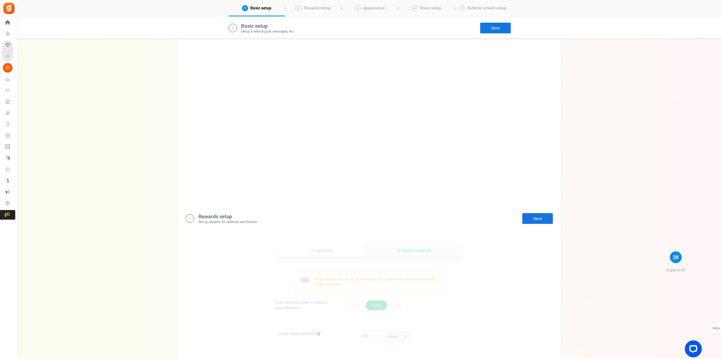
scroll to position [118, 0]
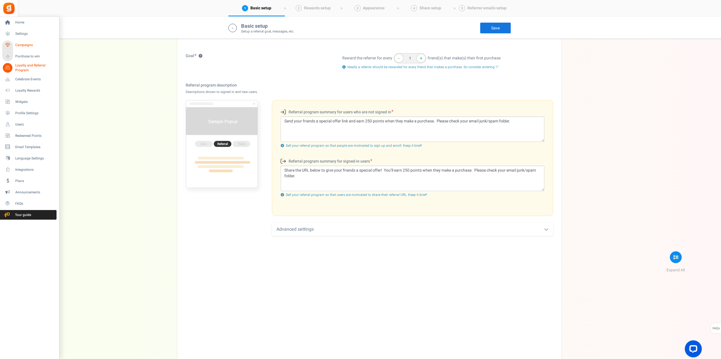
click at [24, 43] on span "Campaigns" at bounding box center [35, 45] width 40 height 5
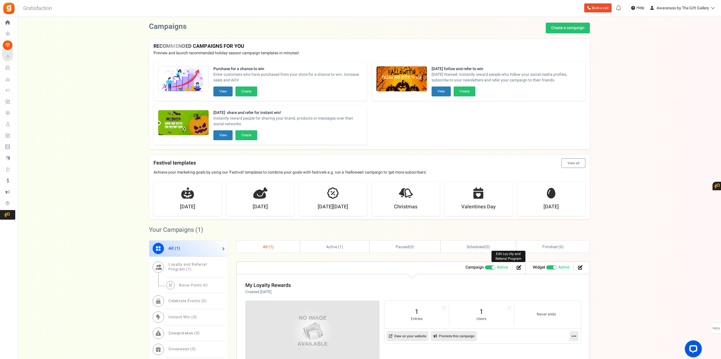
click at [519, 268] on icon at bounding box center [519, 267] width 5 height 5
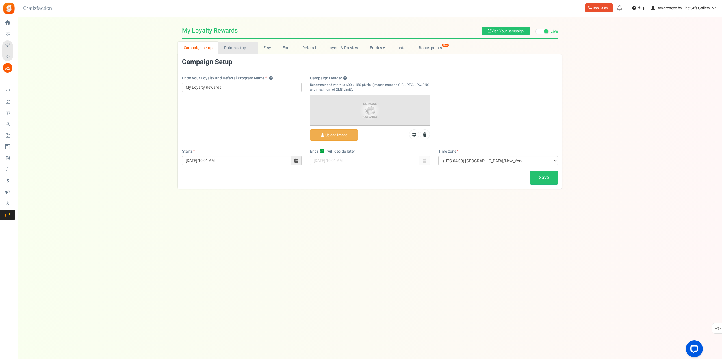
click at [237, 46] on link "Points setup New" at bounding box center [237, 48] width 39 height 13
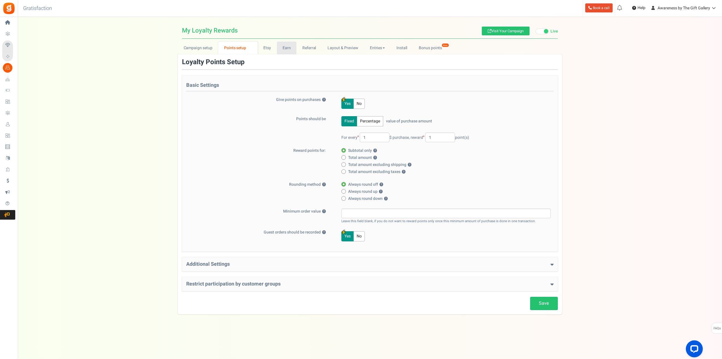
click at [286, 47] on link "Earn" at bounding box center [287, 48] width 20 height 13
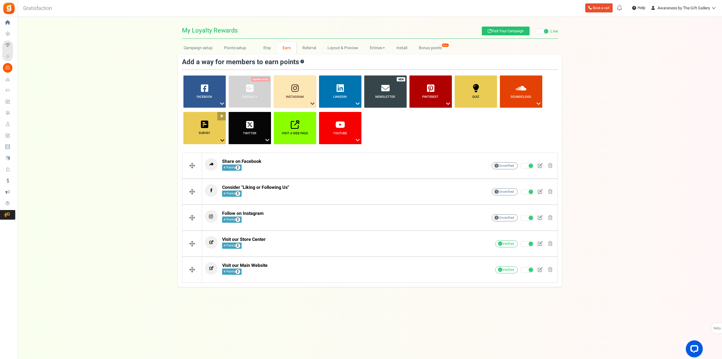
click at [223, 140] on icon at bounding box center [222, 140] width 7 height 7
click at [219, 138] on icon at bounding box center [222, 140] width 7 height 7
click at [200, 148] on link "Answer a Question" at bounding box center [204, 150] width 45 height 7
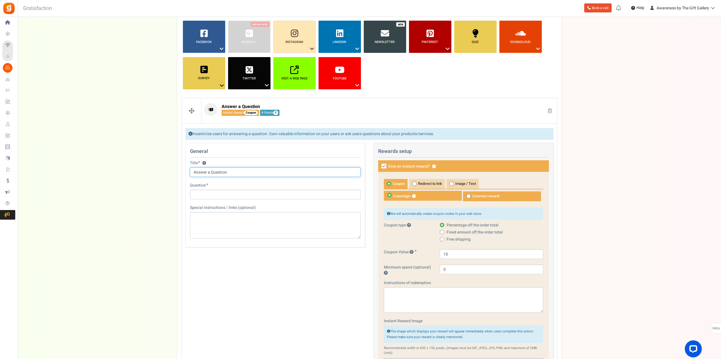
scroll to position [57, 0]
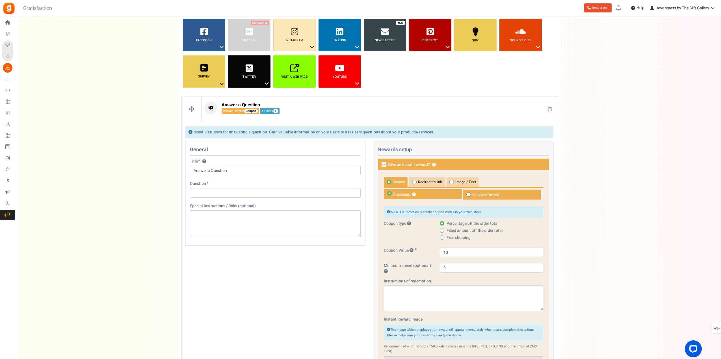
click at [201, 183] on label "Question" at bounding box center [199, 184] width 18 height 6
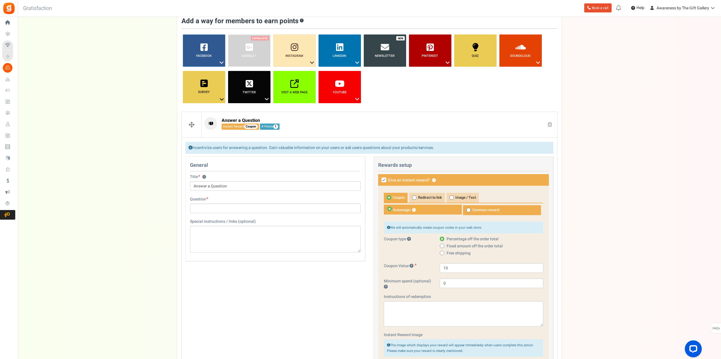
scroll to position [28, 0]
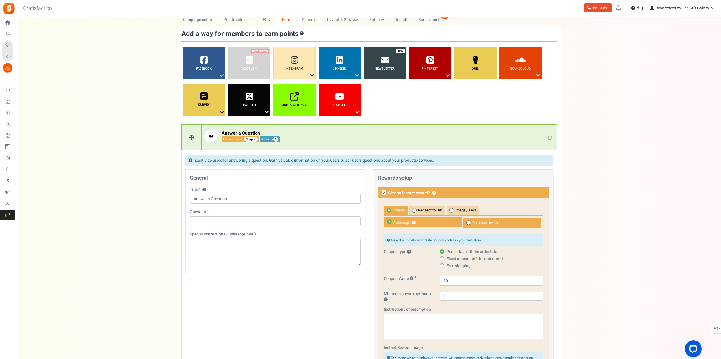
click at [551, 135] on span at bounding box center [550, 137] width 4 height 5
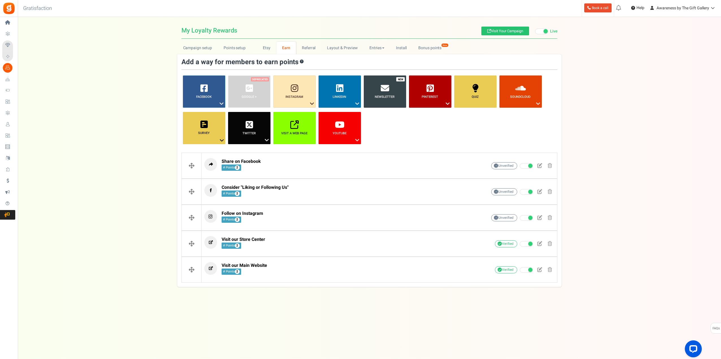
scroll to position [0, 0]
click at [221, 117] on link "Survey ?" at bounding box center [205, 128] width 42 height 32
click at [201, 148] on link "Answer a Question" at bounding box center [204, 150] width 45 height 7
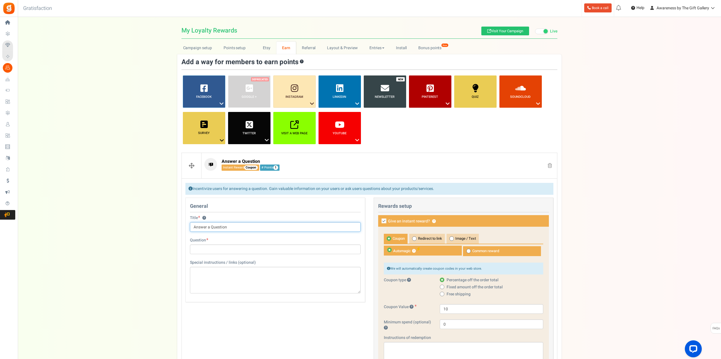
drag, startPoint x: 231, startPoint y: 226, endPoint x: 181, endPoint y: 228, distance: 49.8
click at [181, 228] on div "General Title ? Answer a Question Tip! Your title should show the huge savings …" at bounding box center [275, 253] width 188 height 110
type input "What type of products would you like to see in the store?"
click at [295, 234] on div "Title ? What type of products would you like to see in the store? Tip! Your tit…" at bounding box center [275, 226] width 179 height 22
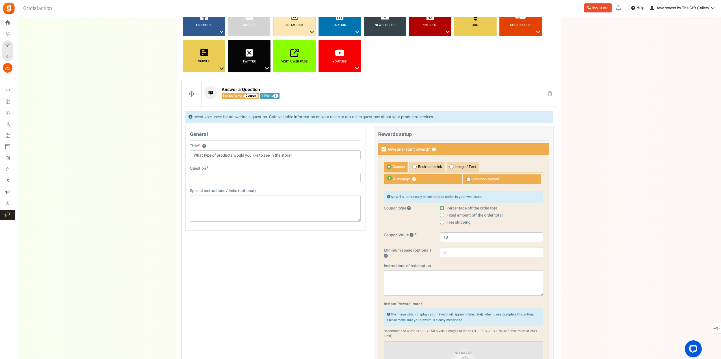
scroll to position [85, 0]
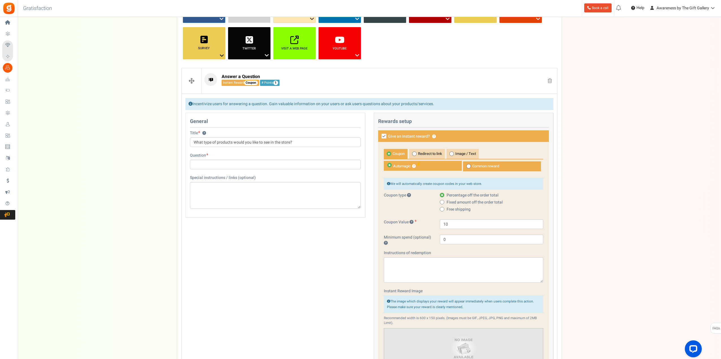
click at [470, 166] on span at bounding box center [469, 166] width 5 height 5
click at [467, 166] on input "Common reward" at bounding box center [465, 165] width 4 height 4
radio input "true"
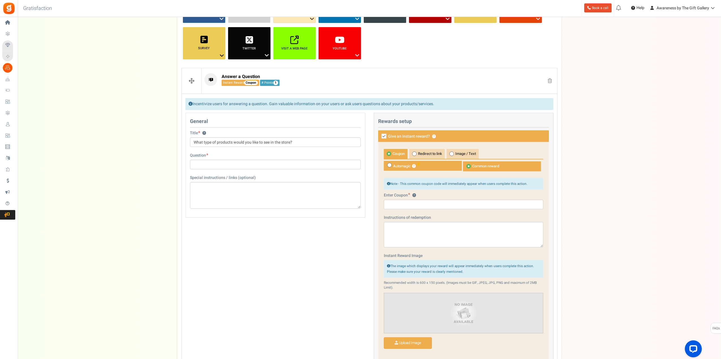
click at [390, 165] on span at bounding box center [389, 165] width 5 height 5
click at [388, 165] on input "Automagic ?" at bounding box center [386, 164] width 4 height 4
radio input "true"
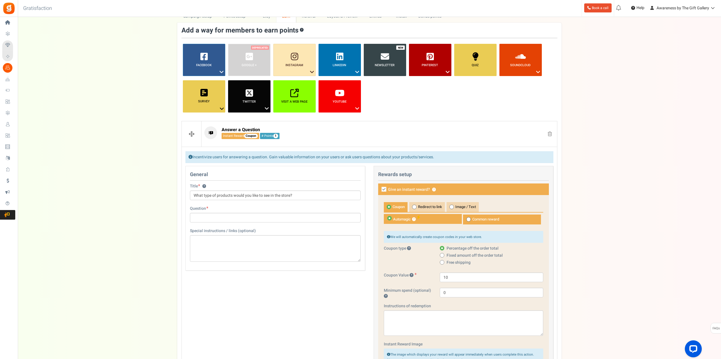
scroll to position [28, 0]
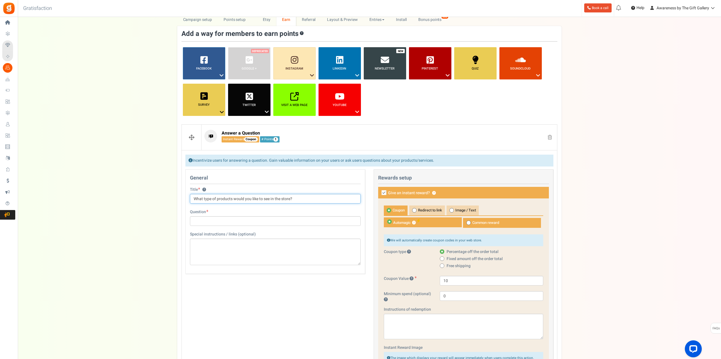
drag, startPoint x: 299, startPoint y: 197, endPoint x: 187, endPoint y: 202, distance: 112.1
click at [187, 202] on div "Title ? What type of products would you like to see in the store? Tip! Your tit…" at bounding box center [275, 198] width 179 height 22
drag, startPoint x: 249, startPoint y: 198, endPoint x: 233, endPoint y: 211, distance: 19.9
click at [233, 211] on div "Question" at bounding box center [275, 217] width 171 height 17
click at [231, 220] on input "text" at bounding box center [275, 221] width 171 height 10
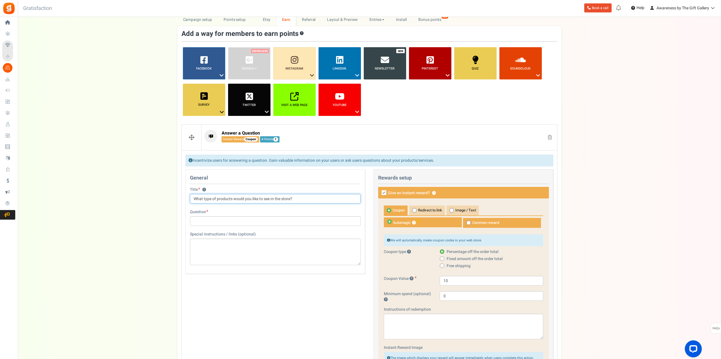
drag, startPoint x: 297, startPoint y: 199, endPoint x: 191, endPoint y: 198, distance: 106.0
click at [191, 198] on input "What type of products would you like to see in the store?" at bounding box center [275, 199] width 171 height 10
click at [224, 222] on input "text" at bounding box center [275, 221] width 171 height 10
paste input "What type of products would you like to see in the store?"
type input "What type of products would you like to see in the store?"
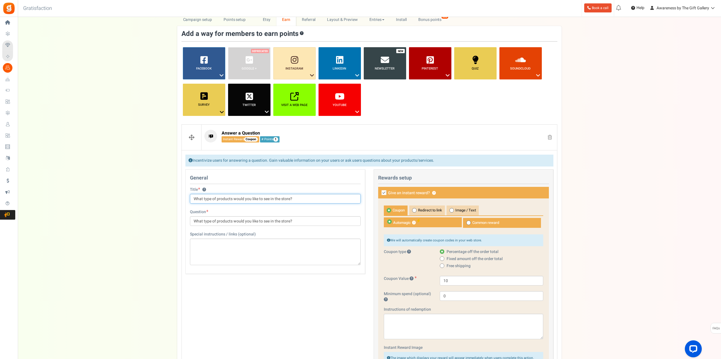
drag, startPoint x: 297, startPoint y: 197, endPoint x: 183, endPoint y: 193, distance: 113.5
click at [183, 193] on div "General Title ? What type of products would you like to see in the store? Tip! …" at bounding box center [275, 224] width 188 height 110
type input "New product suggestions"
click at [383, 192] on icon at bounding box center [384, 192] width 5 height 5
click at [380, 192] on input "Give an instant reward? ?" at bounding box center [378, 193] width 4 height 4
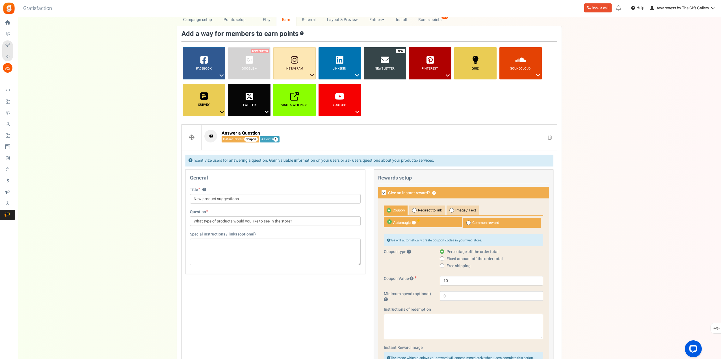
checkbox input "false"
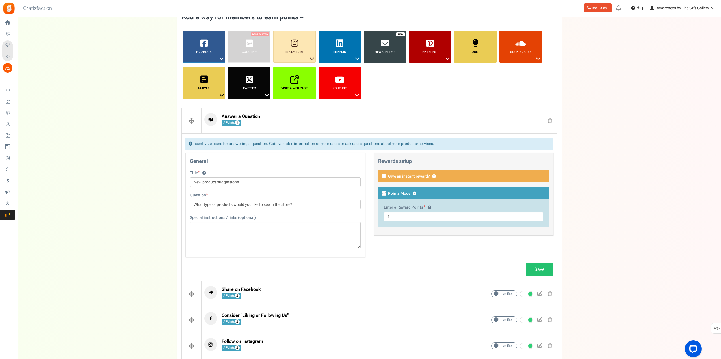
scroll to position [57, 0]
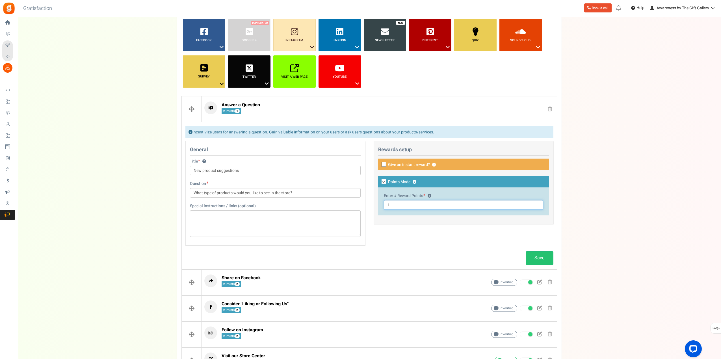
drag, startPoint x: 391, startPoint y: 204, endPoint x: 385, endPoint y: 205, distance: 5.8
click at [385, 205] on input "1" at bounding box center [463, 205] width 159 height 10
type input "2"
click at [397, 224] on div "This campaign category can have no rewards for any action Rewards setup Give an…" at bounding box center [464, 182] width 180 height 83
click at [538, 256] on link "Save" at bounding box center [540, 257] width 28 height 13
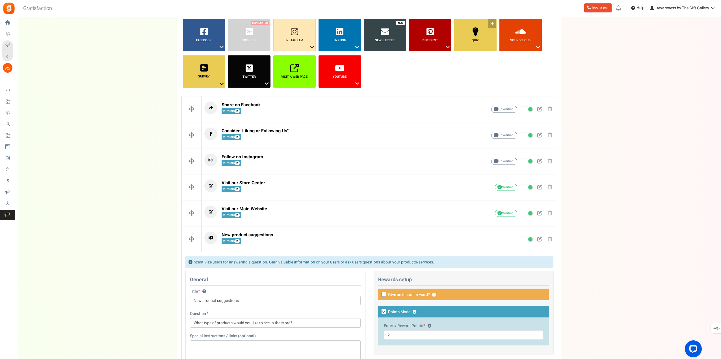
click at [478, 33] on icon at bounding box center [475, 31] width 7 height 8
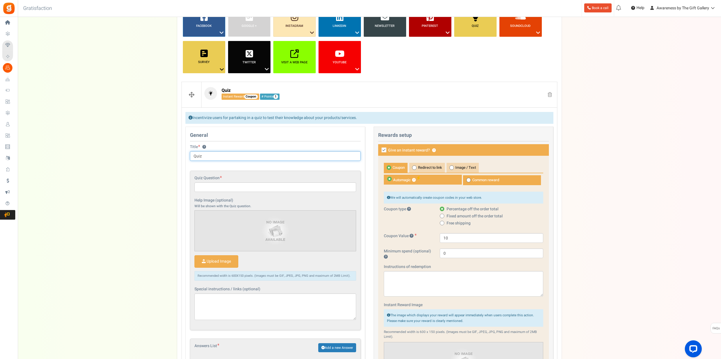
scroll to position [85, 0]
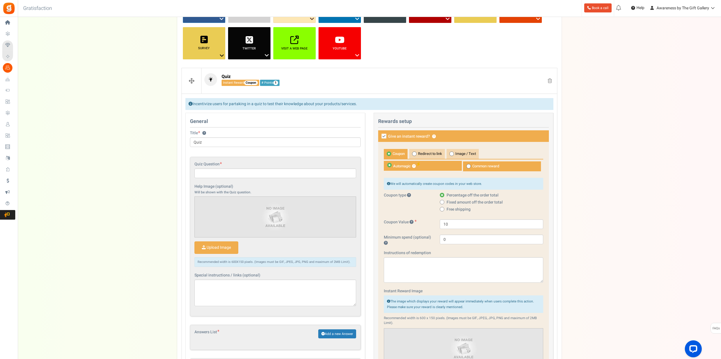
click at [383, 134] on icon at bounding box center [384, 136] width 5 height 5
click at [380, 135] on input "Give an instant reward? ?" at bounding box center [378, 137] width 4 height 4
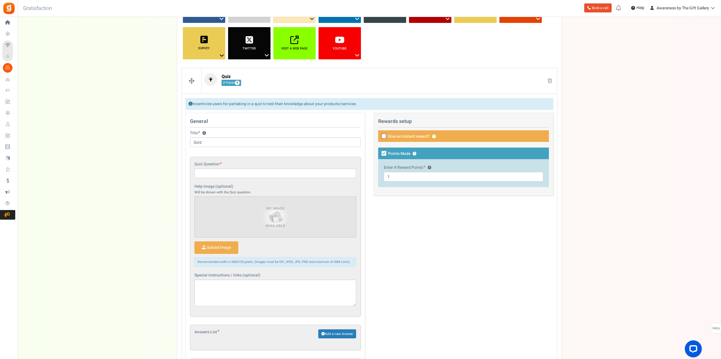
click at [383, 134] on span at bounding box center [384, 136] width 5 height 5
click at [380, 135] on input "Give an instant reward? ?" at bounding box center [378, 137] width 4 height 4
checkbox input "true"
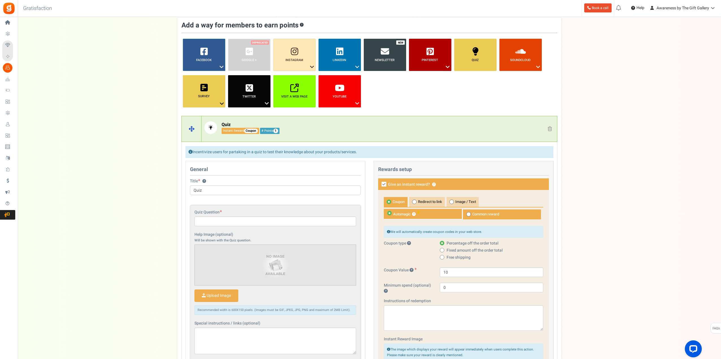
scroll to position [28, 0]
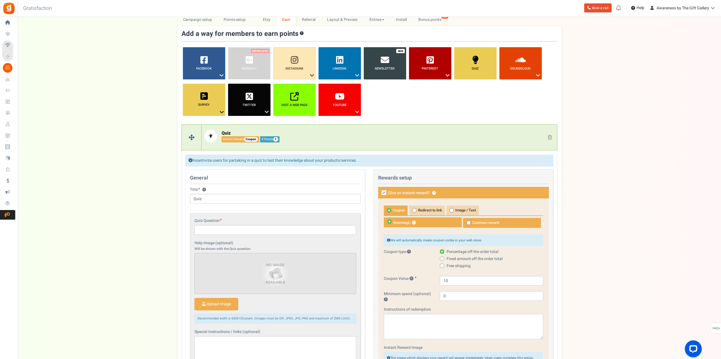
click at [551, 137] on span at bounding box center [550, 137] width 4 height 5
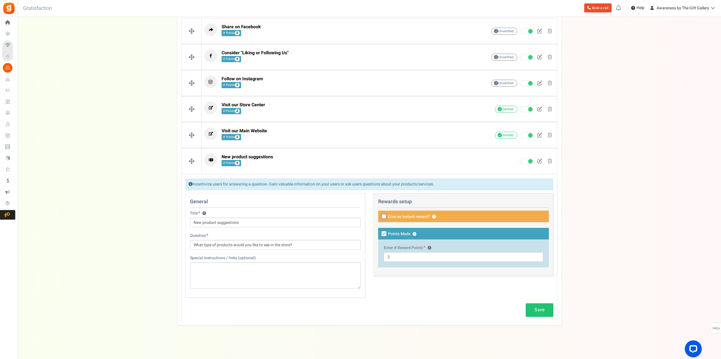
scroll to position [135, 0]
click at [542, 312] on link "Save" at bounding box center [540, 309] width 28 height 13
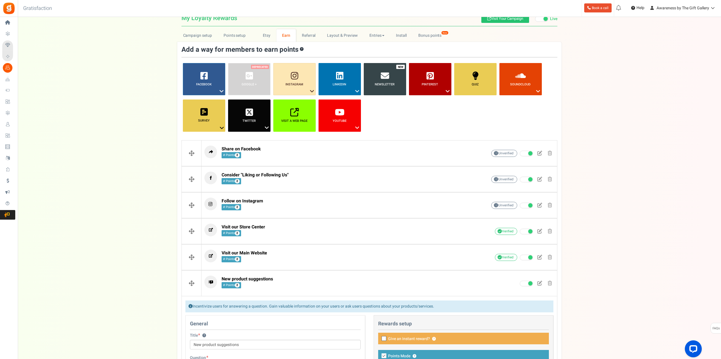
scroll to position [0, 0]
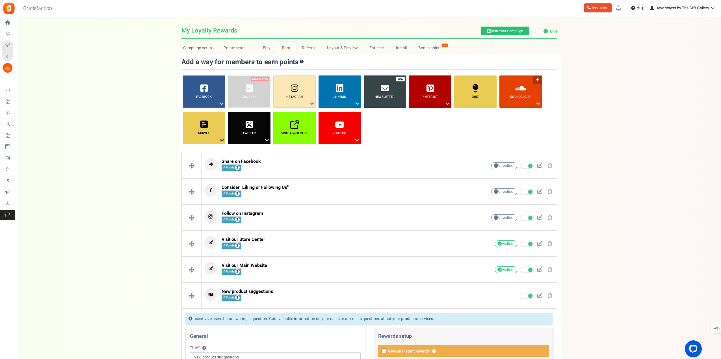
click at [537, 102] on icon at bounding box center [538, 103] width 7 height 7
click at [581, 113] on div "Campaign setup Points setup New Etsy Earn Referral Reward reviews WOO LOOX Judg…" at bounding box center [369, 251] width 703 height 418
click at [446, 103] on icon at bounding box center [447, 103] width 7 height 7
click at [383, 92] on icon at bounding box center [385, 88] width 8 height 8
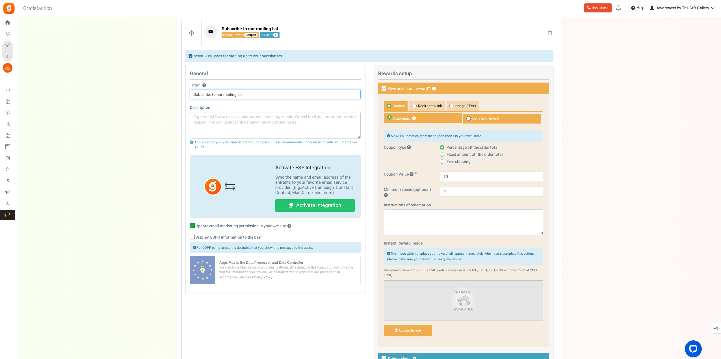
scroll to position [141, 0]
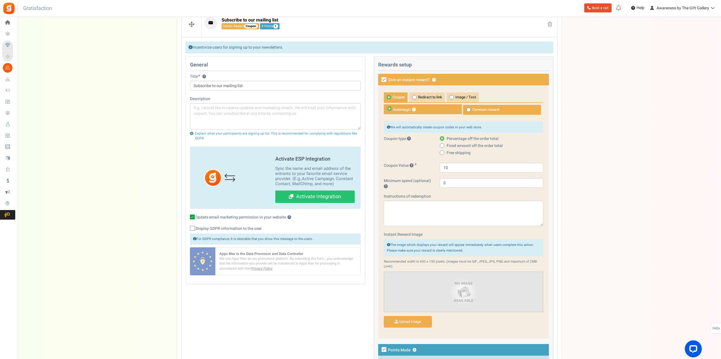
click at [382, 79] on icon at bounding box center [384, 79] width 5 height 5
click at [380, 79] on input "Give an instant reward? ?" at bounding box center [378, 80] width 4 height 4
checkbox input "false"
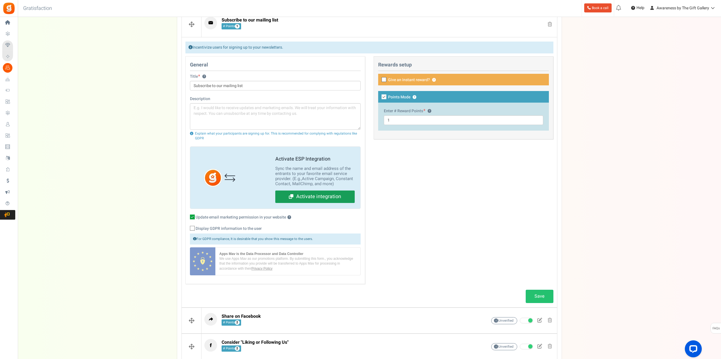
click at [326, 195] on link "Activate integration" at bounding box center [314, 197] width 79 height 12
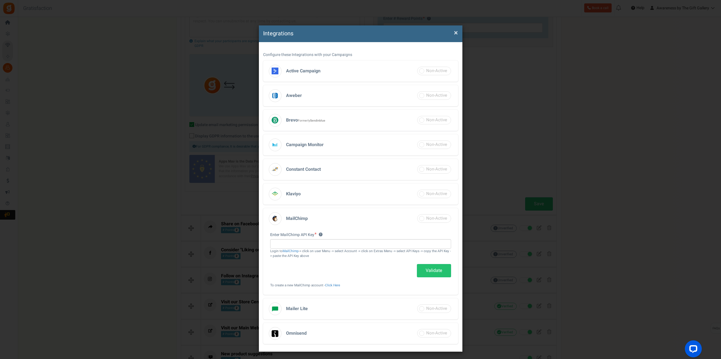
scroll to position [226, 0]
click at [454, 32] on span "×" at bounding box center [456, 32] width 4 height 11
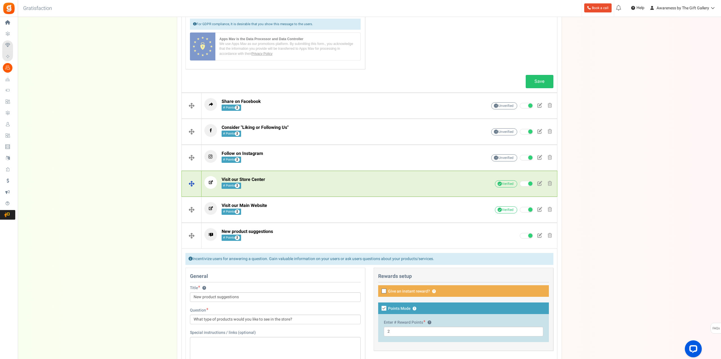
scroll to position [368, 0]
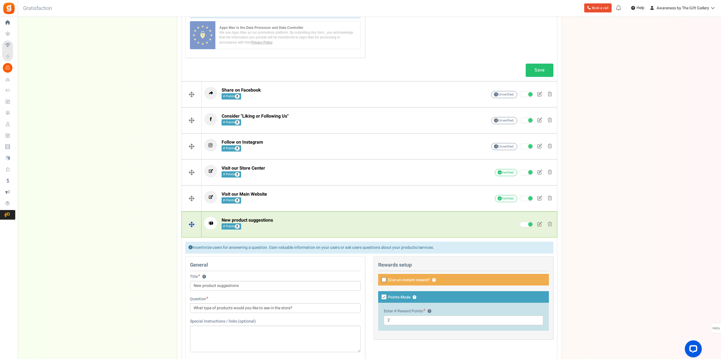
click at [540, 224] on span at bounding box center [539, 224] width 5 height 5
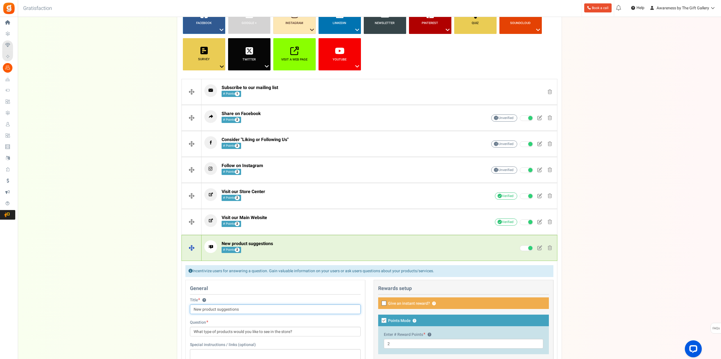
scroll to position [135, 0]
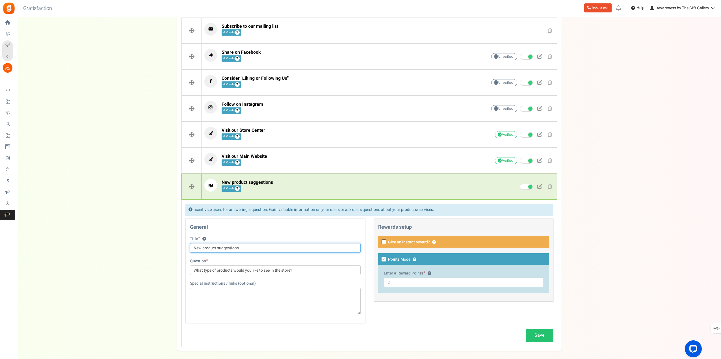
click at [202, 247] on input "New product suggestions" at bounding box center [275, 248] width 171 height 10
drag, startPoint x: 203, startPoint y: 247, endPoint x: 184, endPoint y: 248, distance: 18.7
click at [184, 248] on div "General Title ? New Product suggestions Tip! Your title should show the huge sa…" at bounding box center [275, 274] width 188 height 110
click at [210, 248] on input "Product suggestions" at bounding box center [275, 248] width 171 height 10
type input "Product Suggestions"
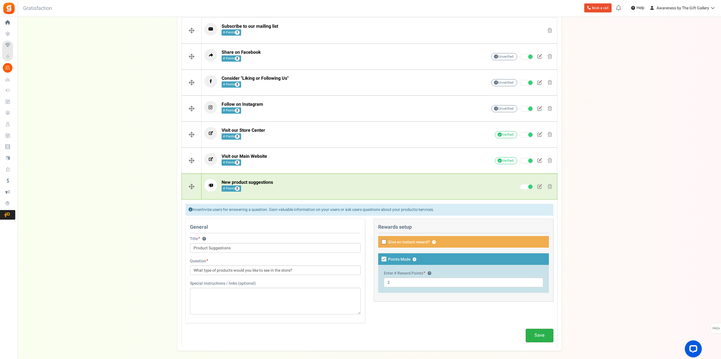
click at [541, 335] on link "Save" at bounding box center [540, 335] width 28 height 13
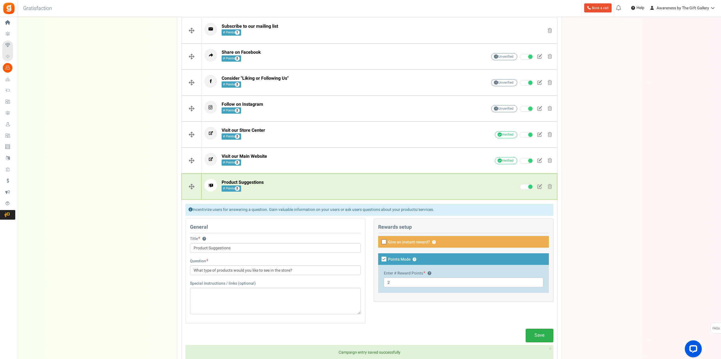
click at [537, 336] on link "Save" at bounding box center [540, 335] width 28 height 13
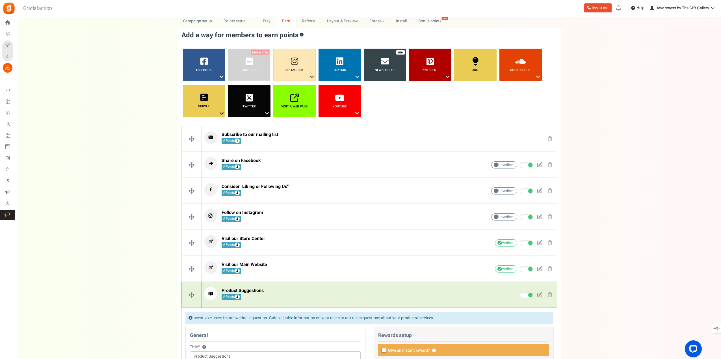
scroll to position [0, 0]
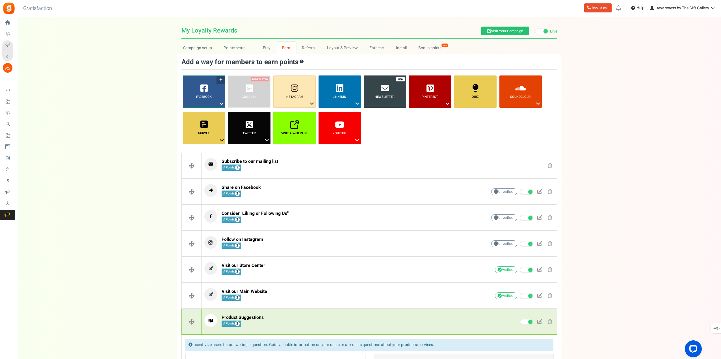
click at [223, 104] on icon at bounding box center [221, 103] width 7 height 7
click at [632, 162] on div "Campaign setup Points setup New Etsy Earn Referral Reward reviews WOO LOOX Judg…" at bounding box center [369, 264] width 703 height 444
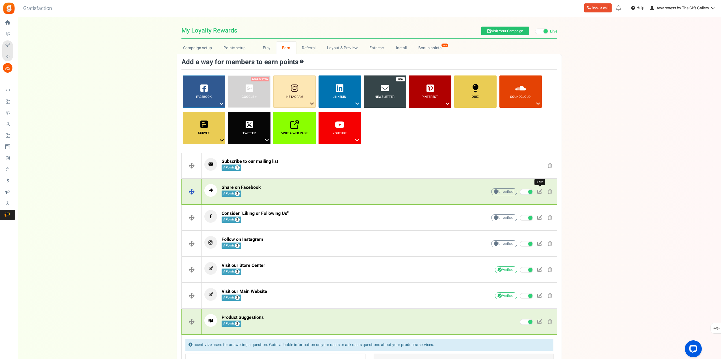
click at [540, 191] on span at bounding box center [539, 191] width 5 height 5
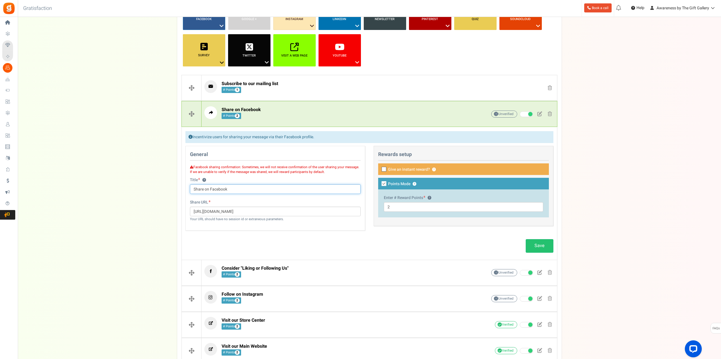
scroll to position [85, 0]
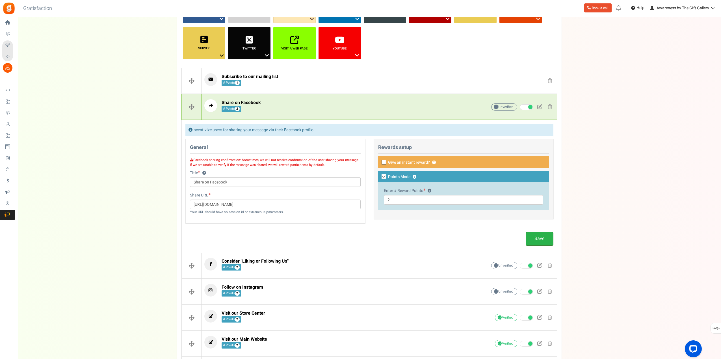
click at [539, 238] on link "Save" at bounding box center [540, 238] width 28 height 13
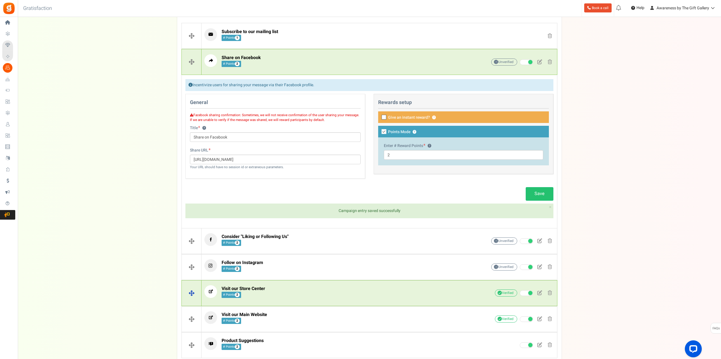
scroll to position [141, 0]
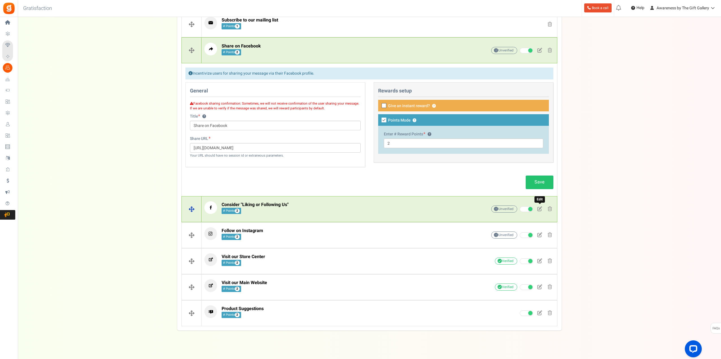
click at [540, 208] on span at bounding box center [539, 208] width 5 height 5
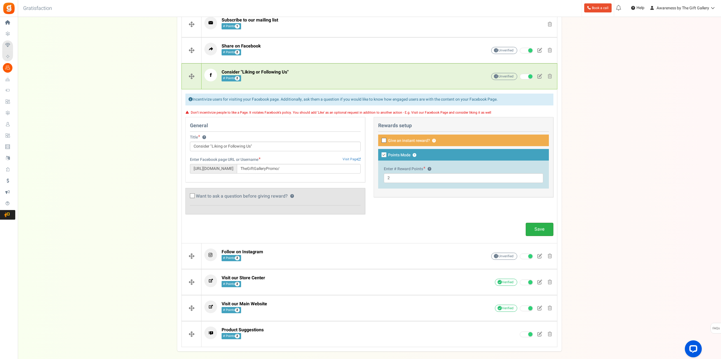
click at [538, 227] on link "Save" at bounding box center [540, 229] width 28 height 13
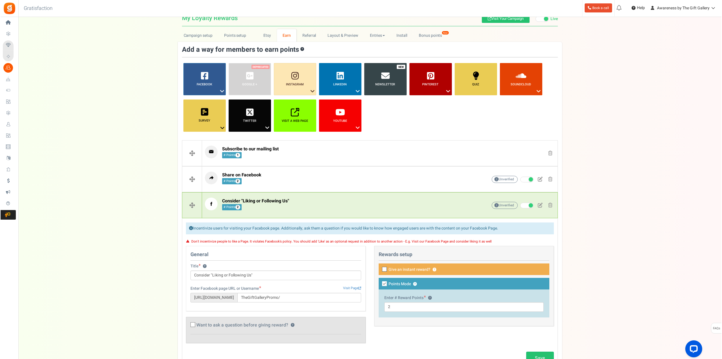
scroll to position [0, 0]
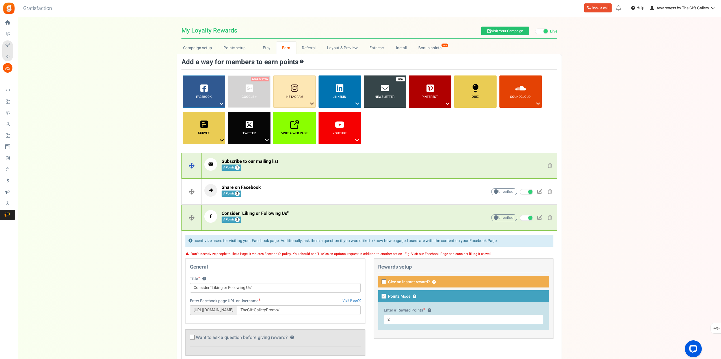
click at [254, 161] on span "Subscribe to our mailing list" at bounding box center [250, 161] width 57 height 7
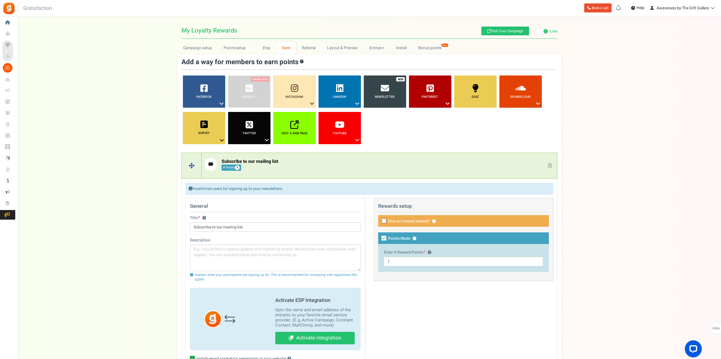
click at [549, 165] on span at bounding box center [550, 165] width 4 height 5
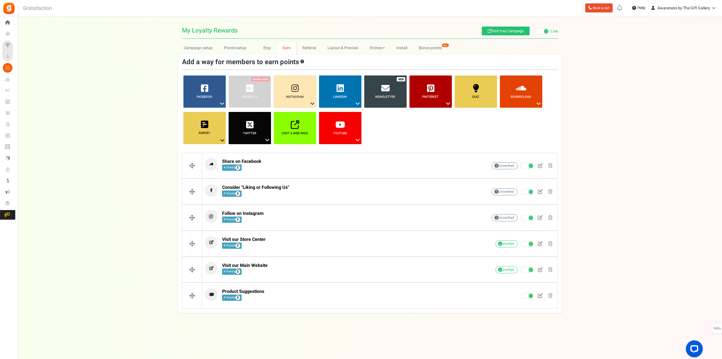
click at [606, 147] on div "Campaign setup Points setup New Etsy Earn Referral Reward reviews WOO LOOX Judg…" at bounding box center [370, 177] width 705 height 271
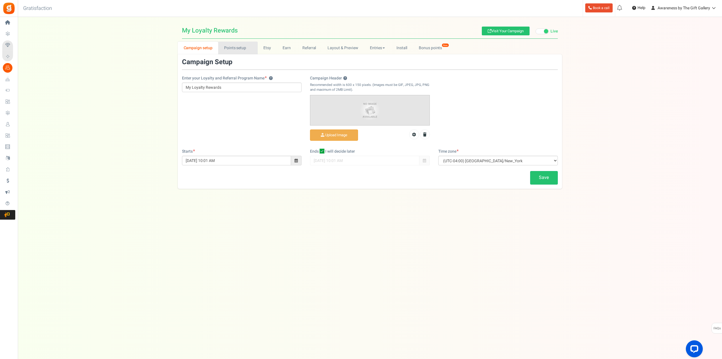
click at [239, 46] on link "Points setup New" at bounding box center [237, 48] width 39 height 13
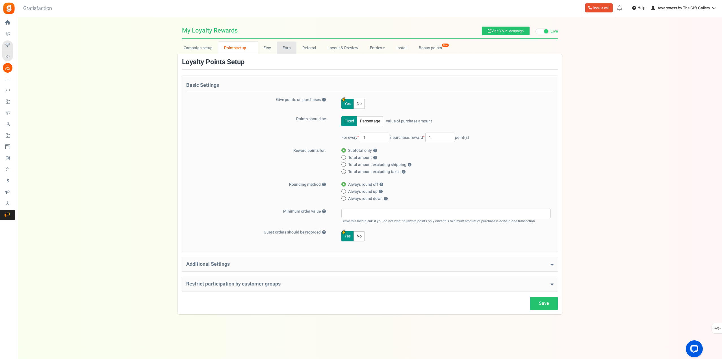
click at [286, 48] on link "Earn" at bounding box center [287, 48] width 20 height 13
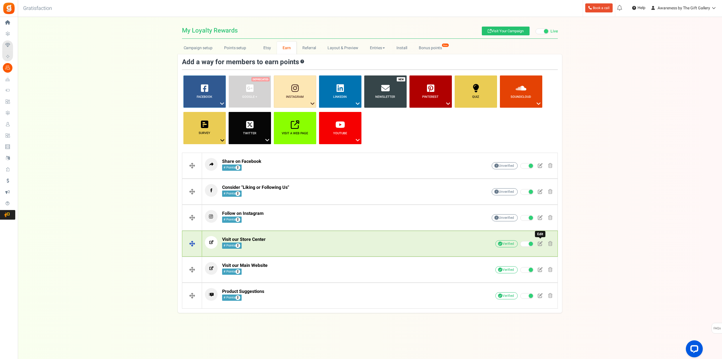
click at [542, 242] on span at bounding box center [540, 243] width 5 height 5
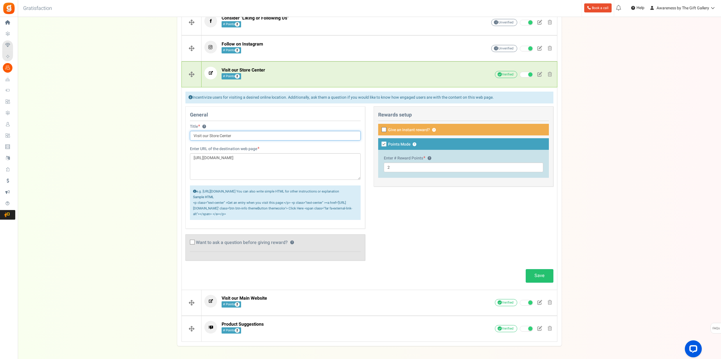
scroll to position [170, 0]
click at [543, 282] on link "Save" at bounding box center [540, 275] width 28 height 13
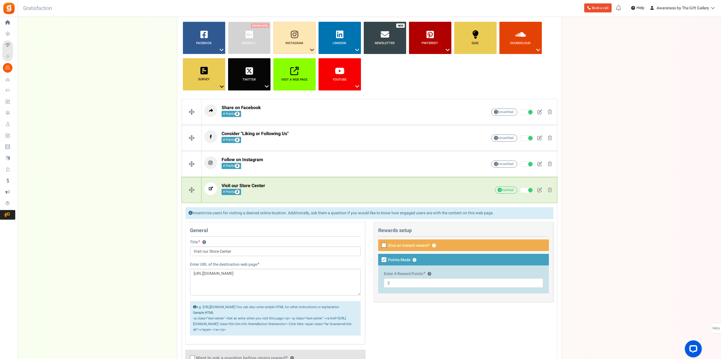
scroll to position [0, 0]
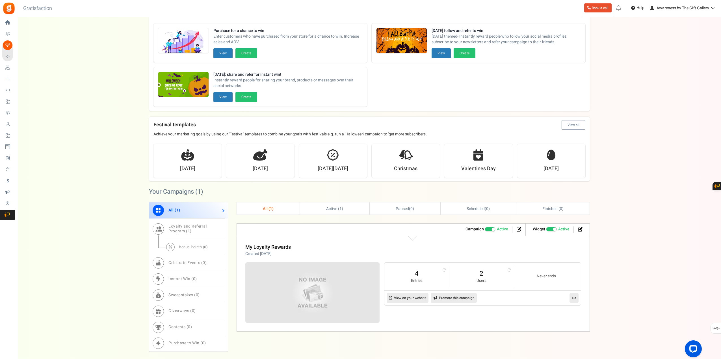
scroll to position [28, 0]
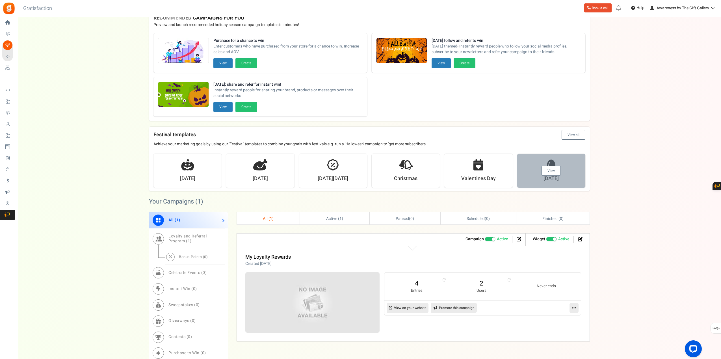
click at [551, 171] on link "View" at bounding box center [551, 171] width 19 height 10
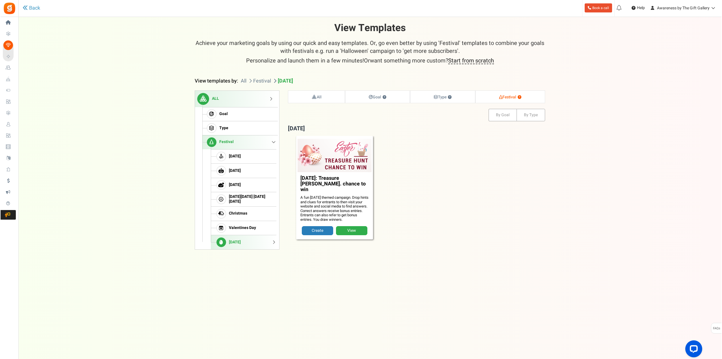
scroll to position [0, 0]
click at [357, 226] on link "View" at bounding box center [351, 230] width 31 height 9
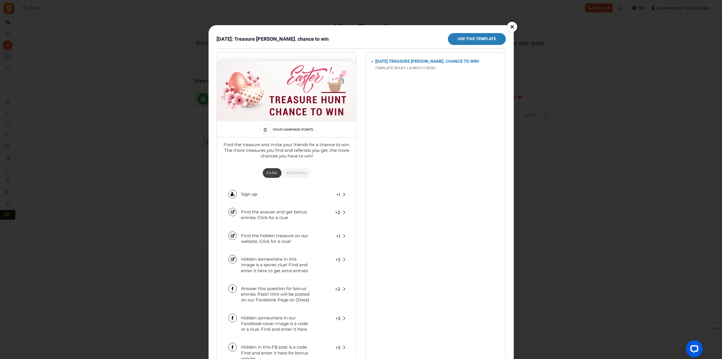
click at [511, 26] on link "×" at bounding box center [512, 27] width 10 height 10
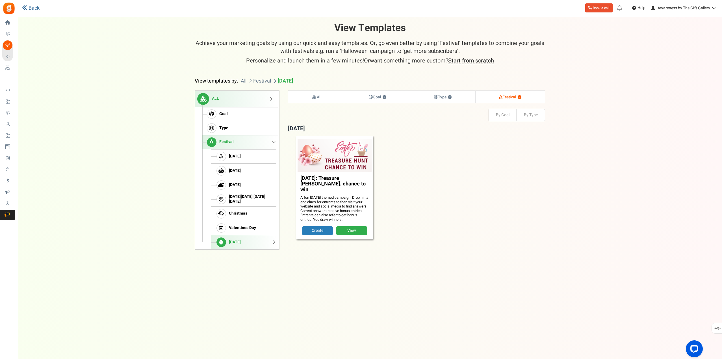
click at [29, 7] on link "Back" at bounding box center [31, 8] width 18 height 7
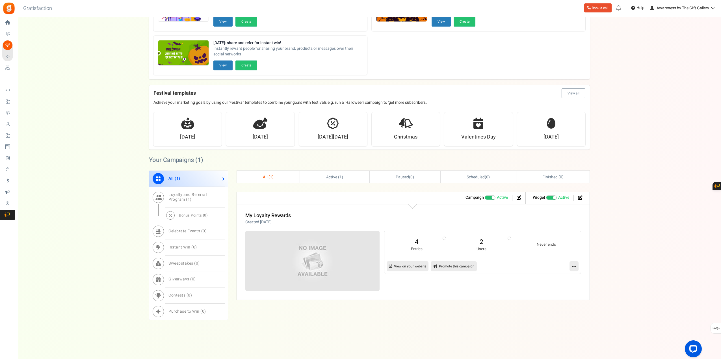
scroll to position [70, 0]
click at [582, 196] on icon at bounding box center [580, 197] width 5 height 5
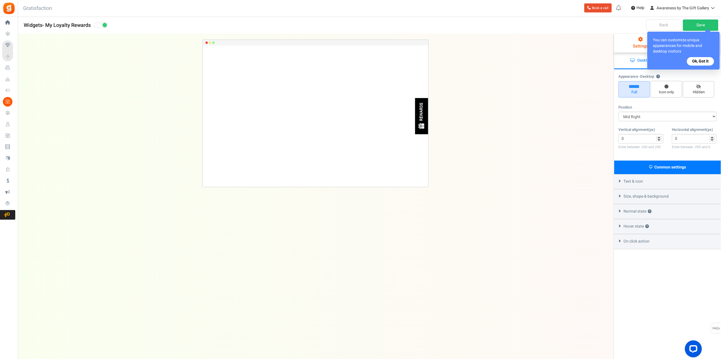
click at [704, 60] on button "Ok, Got it" at bounding box center [700, 61] width 27 height 8
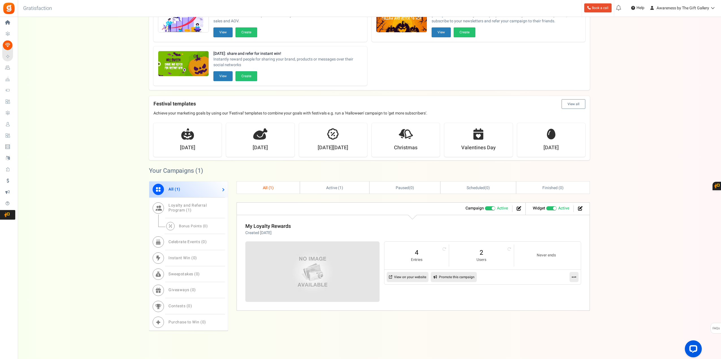
scroll to position [70, 0]
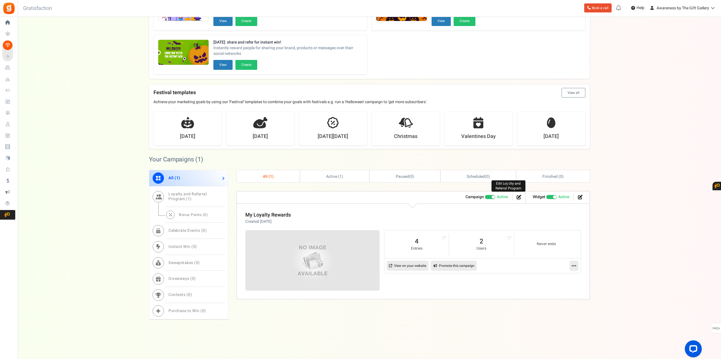
click at [517, 197] on icon at bounding box center [519, 197] width 5 height 5
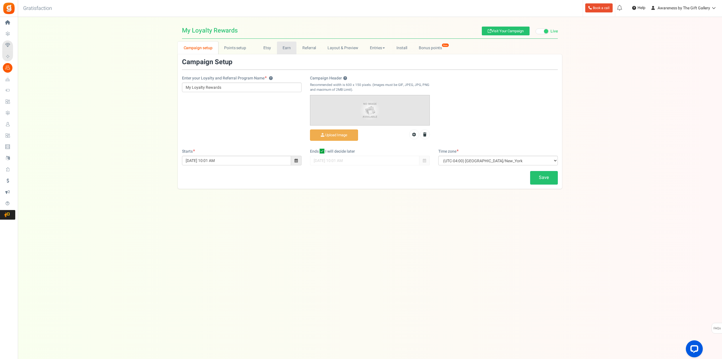
click at [285, 48] on link "Earn" at bounding box center [287, 48] width 20 height 13
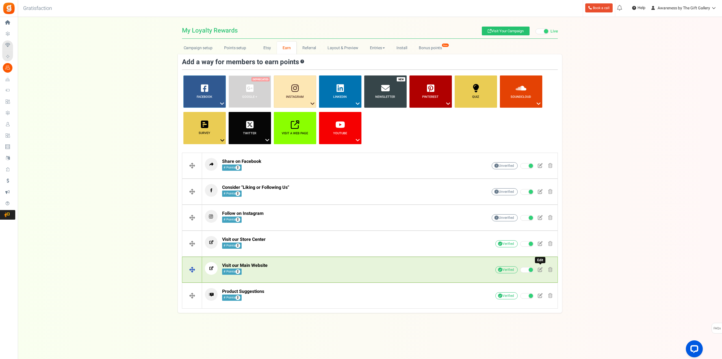
click at [540, 269] on span at bounding box center [540, 269] width 5 height 5
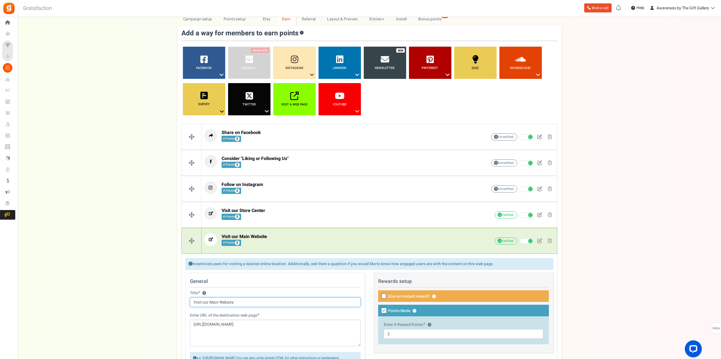
scroll to position [28, 0]
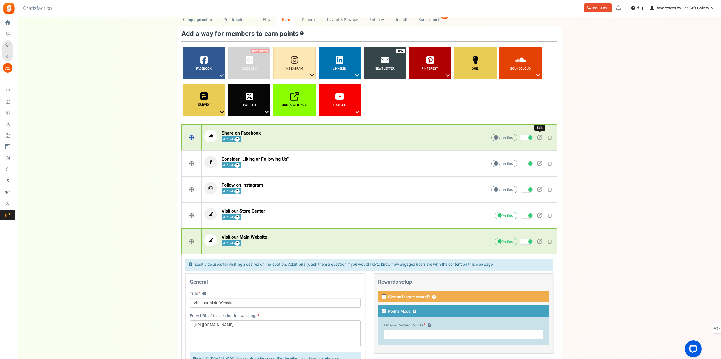
click at [542, 137] on span at bounding box center [539, 137] width 5 height 5
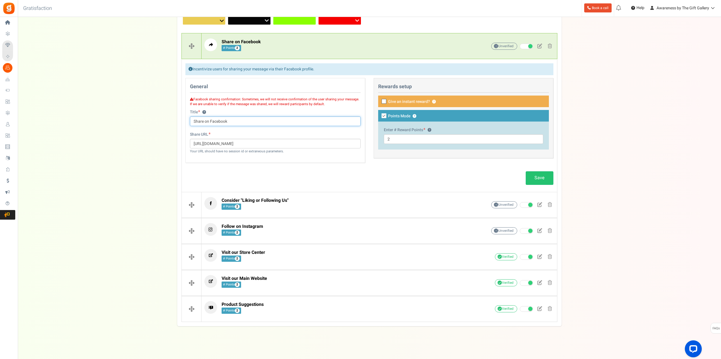
scroll to position [121, 0]
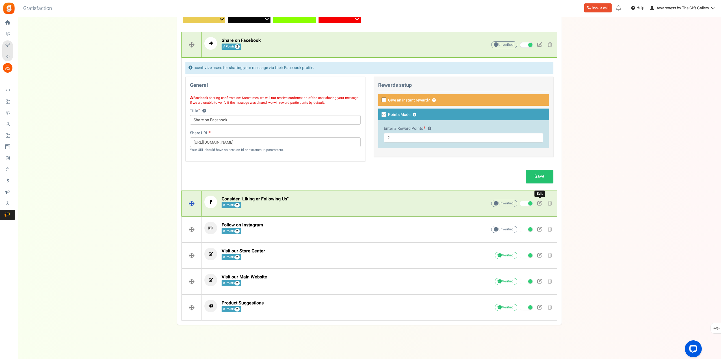
click at [541, 205] on span at bounding box center [539, 203] width 5 height 5
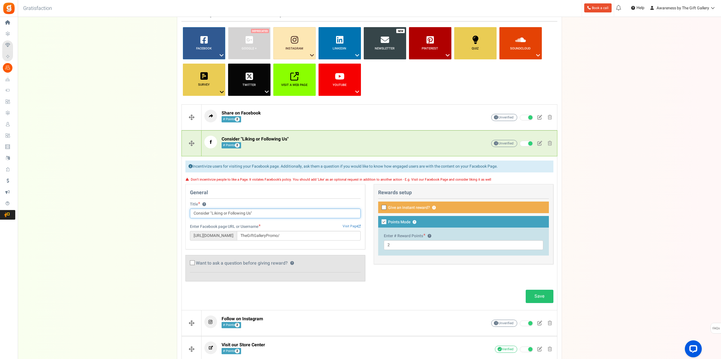
scroll to position [57, 0]
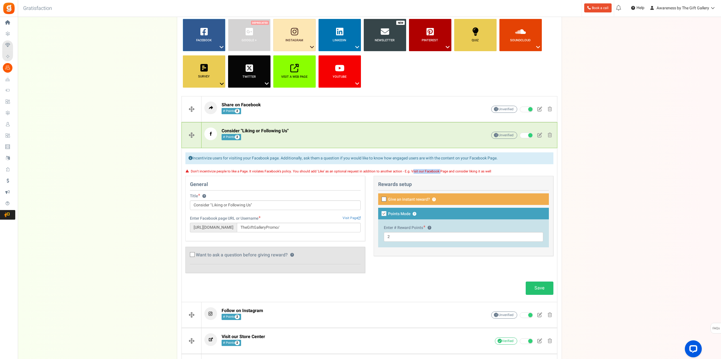
drag, startPoint x: 410, startPoint y: 171, endPoint x: 437, endPoint y: 171, distance: 27.7
click at [437, 171] on small "Don't incentivize people to like a Page. It violates Facebook's policy. You sho…" at bounding box center [341, 171] width 301 height 5
copy small "Visit our Facebook"
click at [194, 205] on input "Consider "Liking or Following Us"" at bounding box center [275, 205] width 171 height 10
paste input "Visit our Facebook"
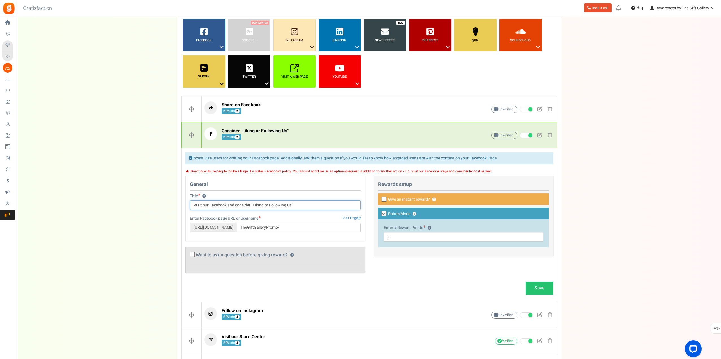
drag, startPoint x: 203, startPoint y: 204, endPoint x: 209, endPoint y: 205, distance: 5.9
click at [209, 205] on input "Visit our Facebook and consider "Liking or Following Us"" at bounding box center [275, 205] width 171 height 10
type input "Visit Facebook and consider "Liking or Following Us""
click at [538, 288] on link "Save" at bounding box center [540, 288] width 28 height 13
click at [296, 77] on b "Visit a web page" at bounding box center [294, 76] width 26 height 5
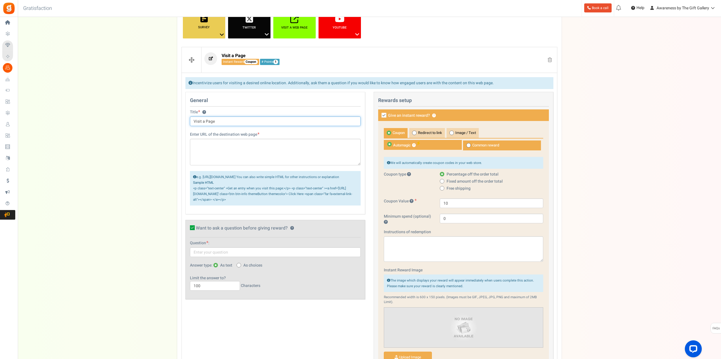
scroll to position [113, 0]
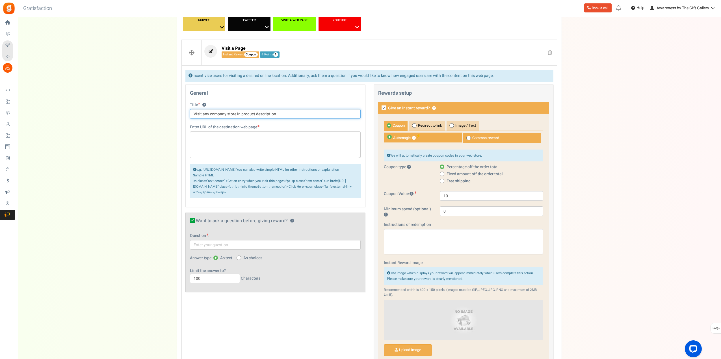
click at [210, 113] on input "Visit any company store in product description." at bounding box center [275, 114] width 171 height 10
click at [236, 114] on input "Visit any "company store in product description." at bounding box center [275, 114] width 171 height 10
click at [298, 122] on div "Title ? Visit any "company store" in product description. Tip! Your title shoul…" at bounding box center [275, 113] width 179 height 22
click at [237, 115] on input "Visit any "company store" in product description." at bounding box center [275, 114] width 171 height 10
click at [237, 114] on input "Visit any "company store 🏠" in product description." at bounding box center [275, 114] width 171 height 10
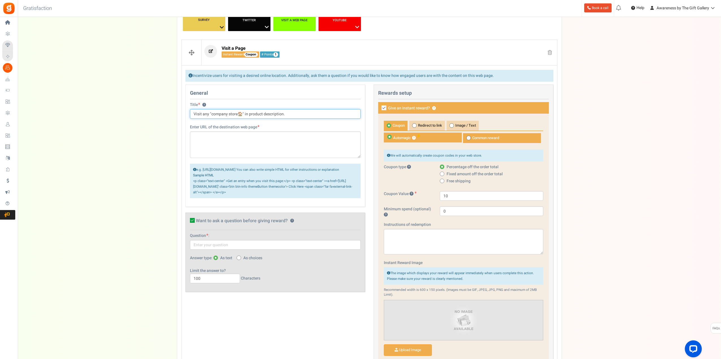
type input "Visit any "company store🏠" in product description."
click at [469, 139] on span at bounding box center [469, 138] width 5 height 5
click at [467, 138] on input "Common reward" at bounding box center [465, 136] width 4 height 4
radio input "true"
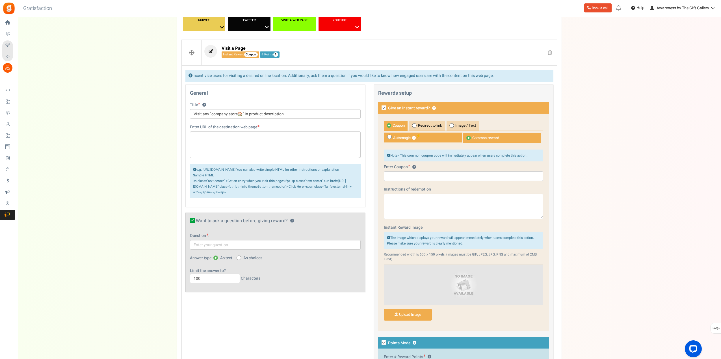
click at [383, 108] on icon at bounding box center [384, 107] width 5 height 5
click at [380, 108] on input "Give an instant reward? ?" at bounding box center [378, 109] width 4 height 4
checkbox input "false"
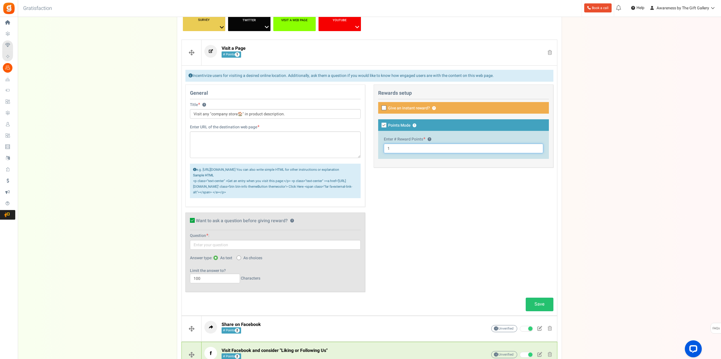
drag, startPoint x: 396, startPoint y: 148, endPoint x: 370, endPoint y: 149, distance: 26.1
click at [370, 149] on div "This campaign category can have no rewards for any action Rewards setup Give an…" at bounding box center [464, 129] width 188 height 89
type input "2"
click at [230, 136] on textarea at bounding box center [275, 144] width 171 height 27
paste textarea "[URL][DOMAIN_NAME]"
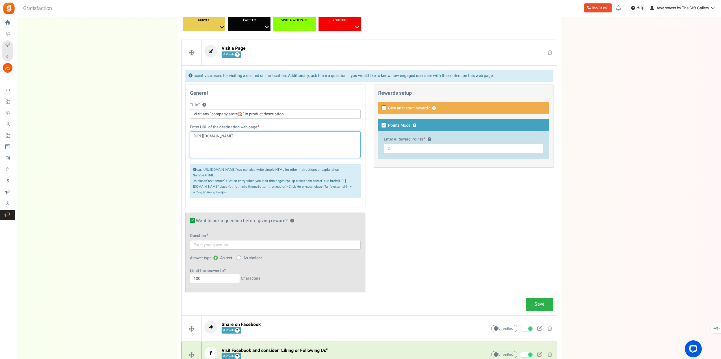
type textarea "[URL][DOMAIN_NAME]"
click at [538, 309] on link "Save" at bounding box center [540, 304] width 28 height 13
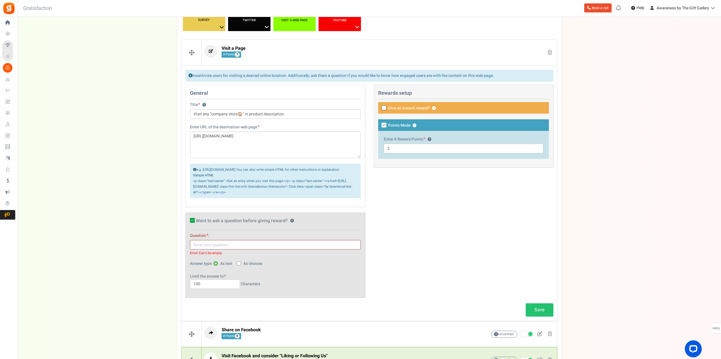
click at [192, 223] on icon at bounding box center [192, 220] width 5 height 5
click at [188, 223] on input "Want to ask a question before giving reward? ?" at bounding box center [186, 222] width 4 height 4
checkbox input "false"
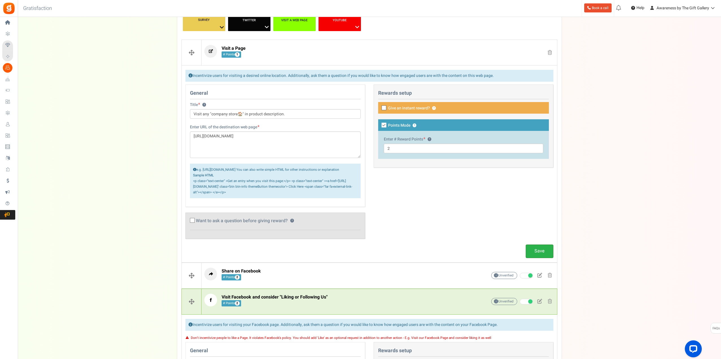
click at [536, 258] on link "Save" at bounding box center [540, 251] width 28 height 13
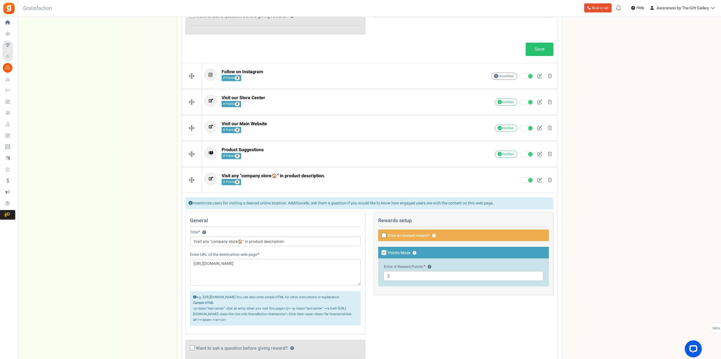
scroll to position [286, 0]
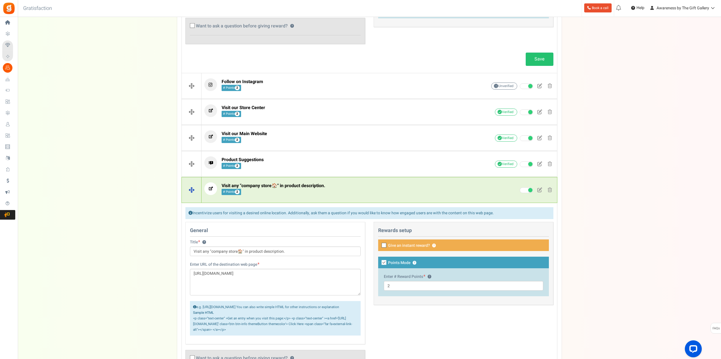
click at [539, 190] on span at bounding box center [539, 189] width 5 height 5
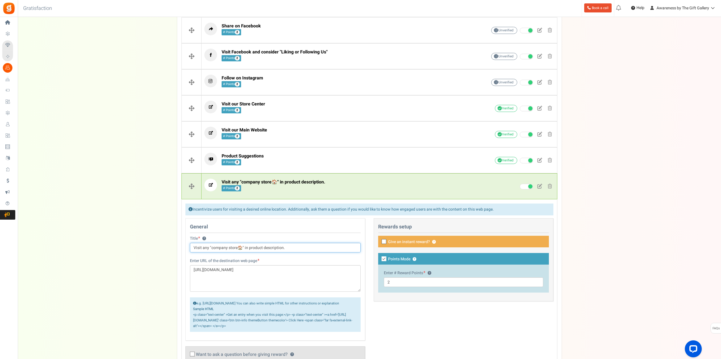
scroll to position [188, 0]
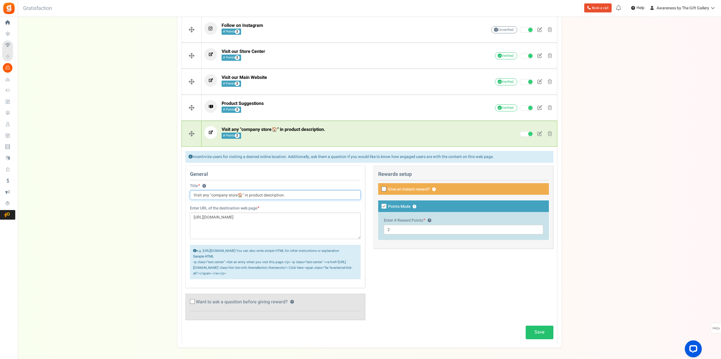
drag, startPoint x: 202, startPoint y: 194, endPoint x: 209, endPoint y: 195, distance: 6.9
click at [209, 195] on input "Visit any "company store🏠" in product description." at bounding box center [275, 195] width 171 height 10
click at [204, 195] on input "Visit "company store🏠" in product description." at bounding box center [275, 195] width 171 height 10
click at [222, 197] on input "Visit "Company store🏠" in product description." at bounding box center [275, 195] width 171 height 10
type input "Visit "Company Store🏠" in product description."
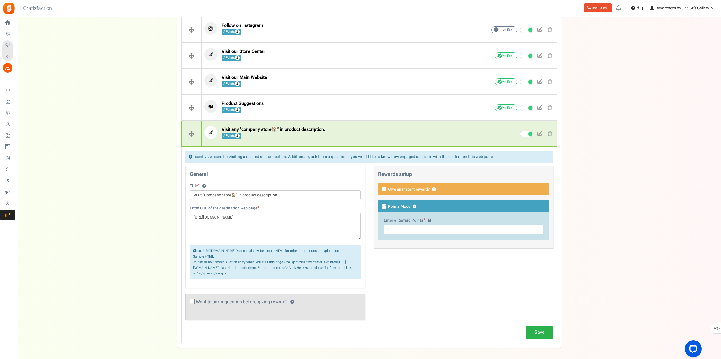
click at [539, 338] on link "Save" at bounding box center [540, 332] width 28 height 13
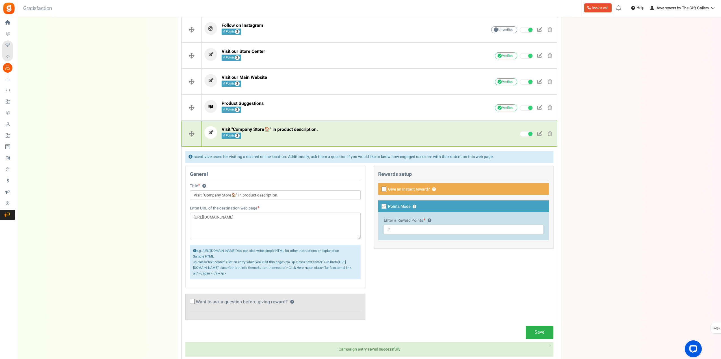
click at [532, 337] on link "Save" at bounding box center [540, 332] width 28 height 13
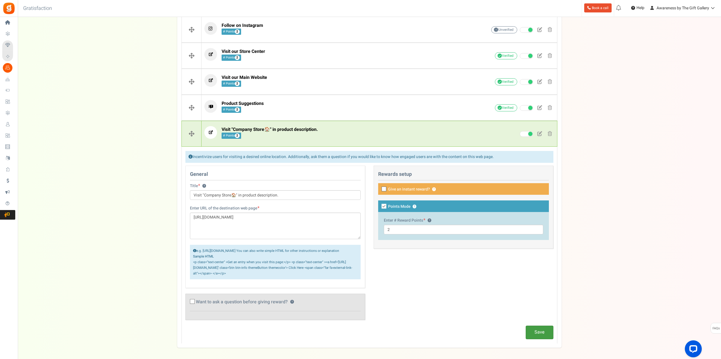
scroll to position [198, 0]
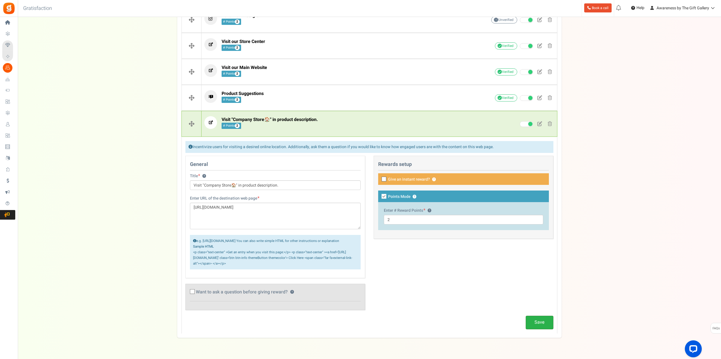
click at [540, 329] on link "Save" at bounding box center [540, 322] width 28 height 13
click at [289, 185] on input "Visit "Company Store🏠" in product description." at bounding box center [275, 185] width 171 height 10
click at [286, 184] on input "Visit "Company Store🏠" in product description." at bounding box center [275, 185] width 171 height 10
click at [286, 198] on div "Enter URL of the destination web page https://awareness-store.company.site/ e.g…" at bounding box center [275, 233] width 171 height 74
click at [539, 329] on link "Save" at bounding box center [540, 322] width 28 height 13
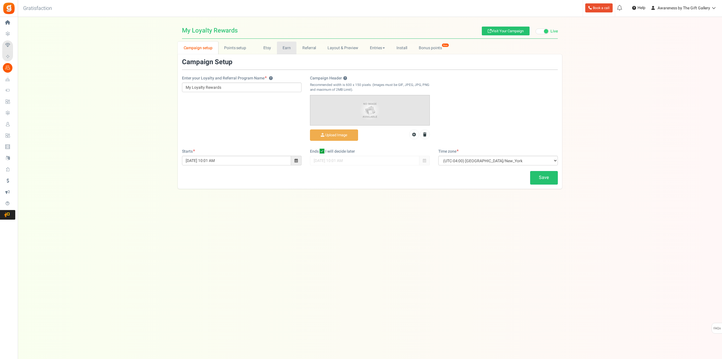
click at [286, 46] on link "Earn" at bounding box center [287, 48] width 20 height 13
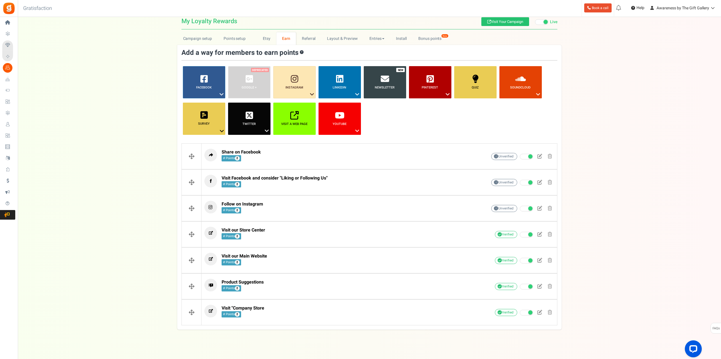
scroll to position [14, 0]
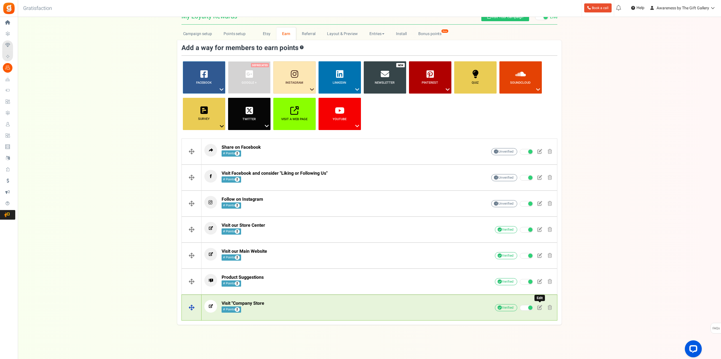
click at [539, 308] on span at bounding box center [539, 307] width 5 height 5
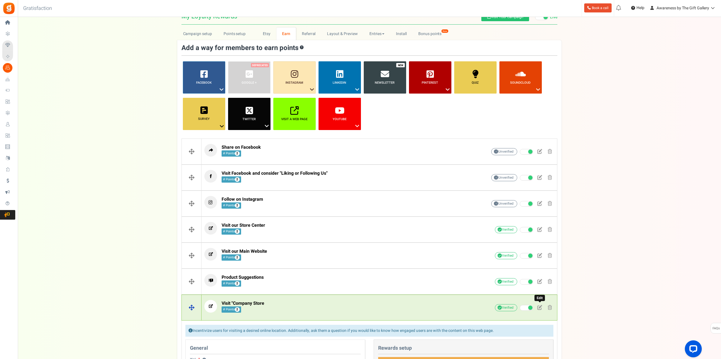
scroll to position [193, 0]
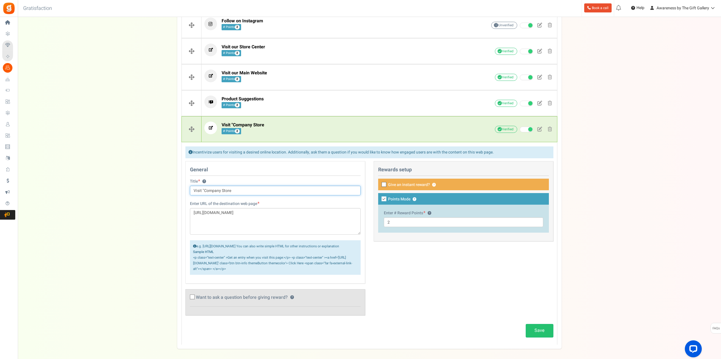
click at [241, 190] on input "Visit "Company Store" at bounding box center [275, 191] width 171 height 10
click at [433, 264] on div "General Title ? Visit "Company Store" in product description. Enter URL of the …" at bounding box center [369, 241] width 377 height 160
click at [537, 335] on link "Save" at bounding box center [540, 330] width 28 height 13
click at [256, 191] on input "Visit "Company Store" in product description." at bounding box center [275, 191] width 171 height 10
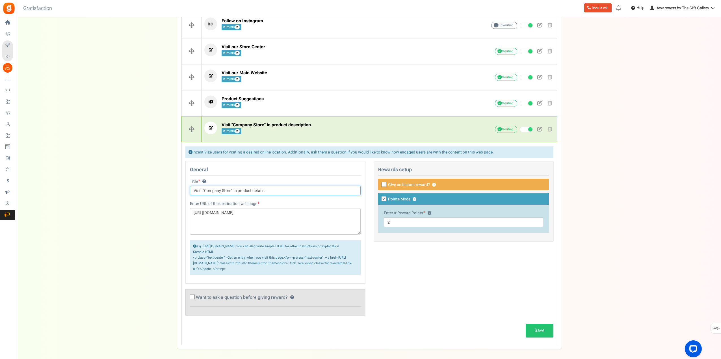
click at [233, 192] on input "Visit "Company Store" in product details." at bounding box center [275, 191] width 171 height 10
click at [396, 259] on div "General Title ? Visit "Company Store" shown in product details. Enter URL of th…" at bounding box center [369, 241] width 377 height 160
click at [542, 335] on link "Save" at bounding box center [540, 330] width 28 height 13
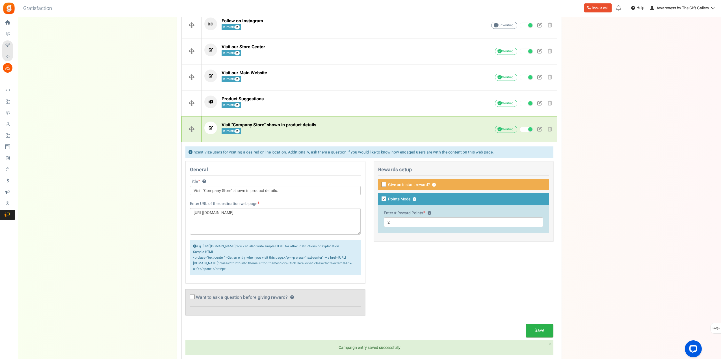
click at [540, 333] on link "Save" at bounding box center [540, 330] width 28 height 13
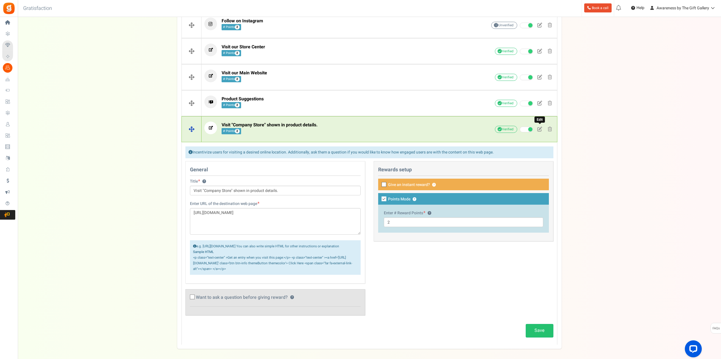
click at [539, 130] on span at bounding box center [539, 129] width 5 height 5
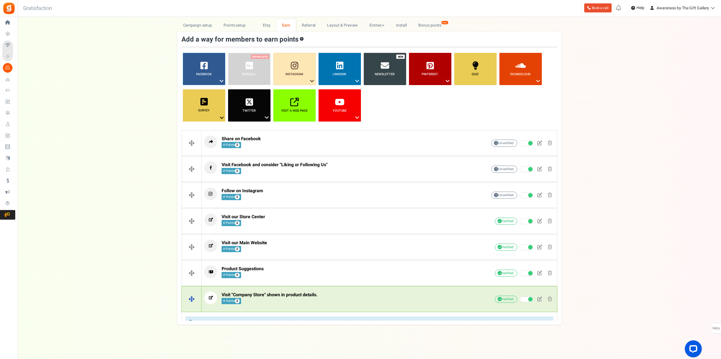
scroll to position [14, 0]
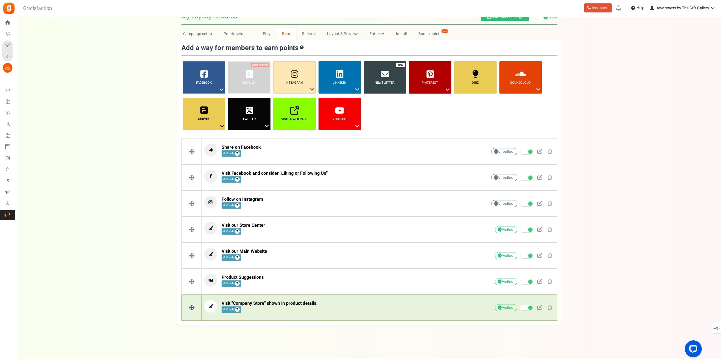
click at [307, 305] on span "Visit "Company Store" shown in product details." at bounding box center [270, 303] width 96 height 7
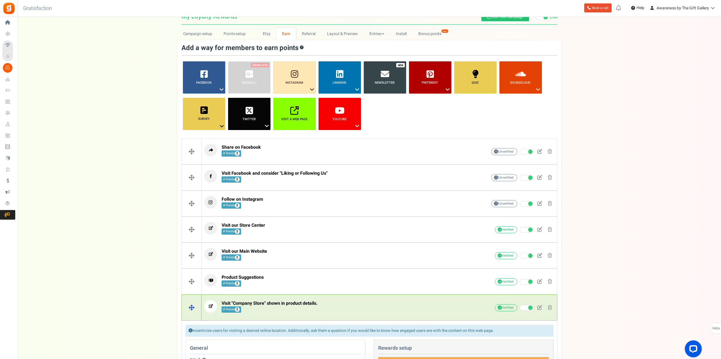
scroll to position [194, 0]
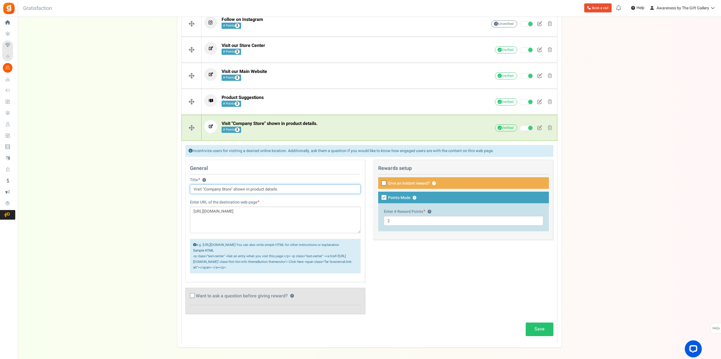
click at [233, 189] on input "Visit "Company Store" shown in product details." at bounding box center [275, 189] width 171 height 10
type input "Visit "Company Store" listed in product details."
click at [547, 335] on link "Save" at bounding box center [540, 329] width 28 height 13
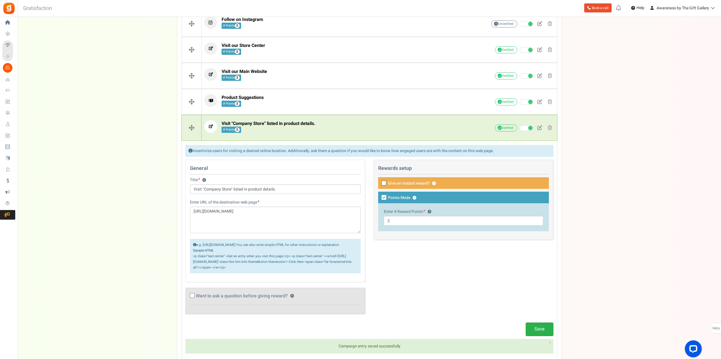
click at [538, 334] on link "Save" at bounding box center [540, 329] width 28 height 13
